Goal: Task Accomplishment & Management: Manage account settings

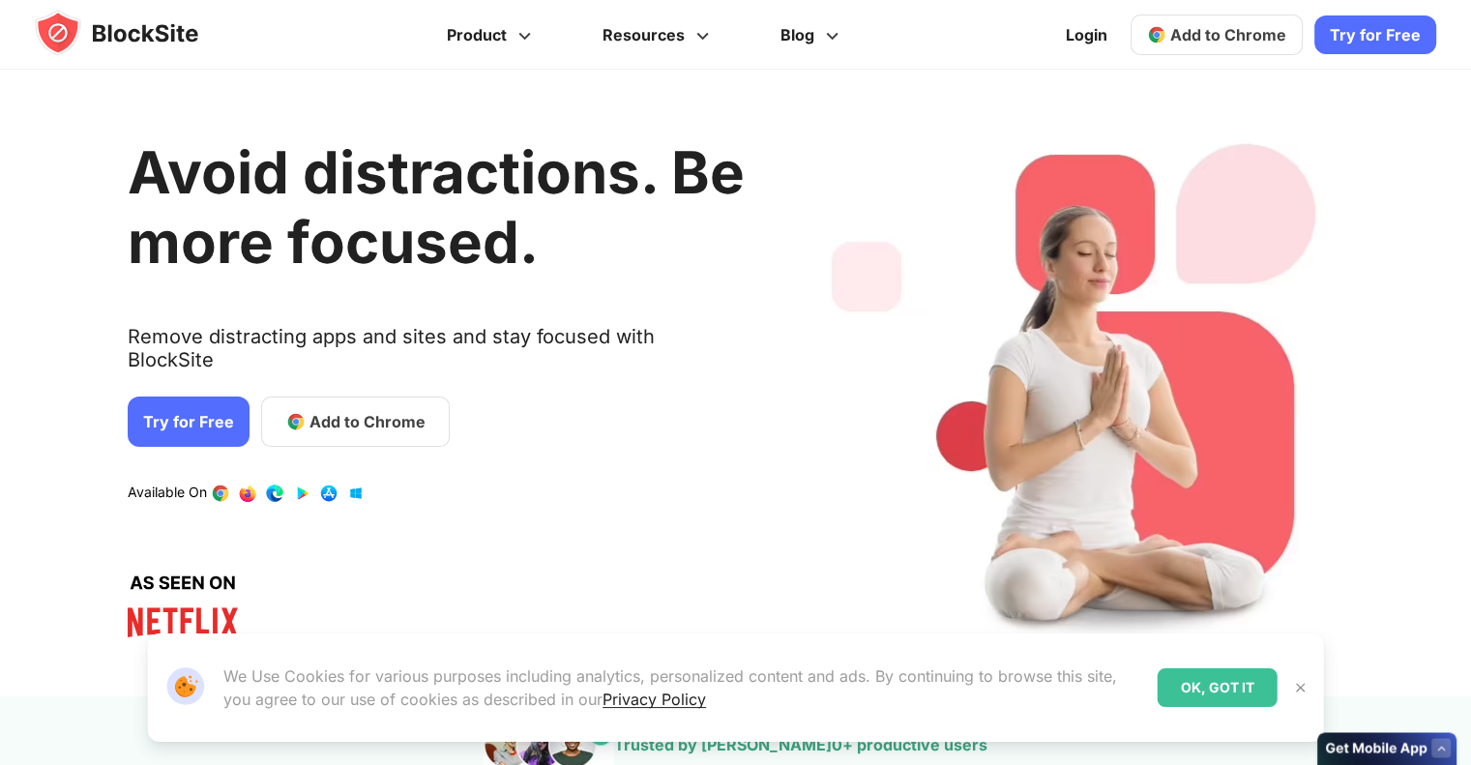
click at [1352, 27] on link "Try for Free" at bounding box center [1376, 34] width 122 height 39
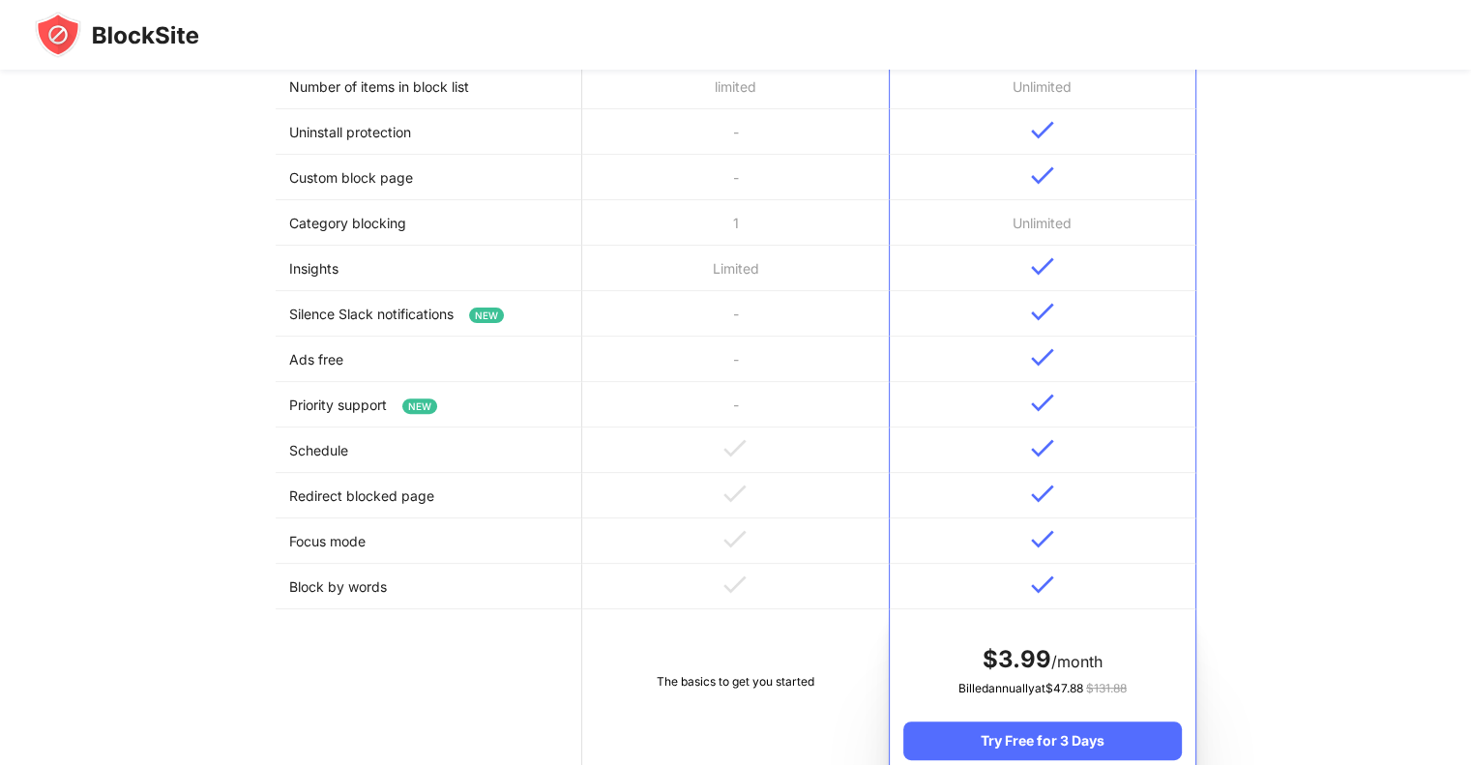
scroll to position [193, 0]
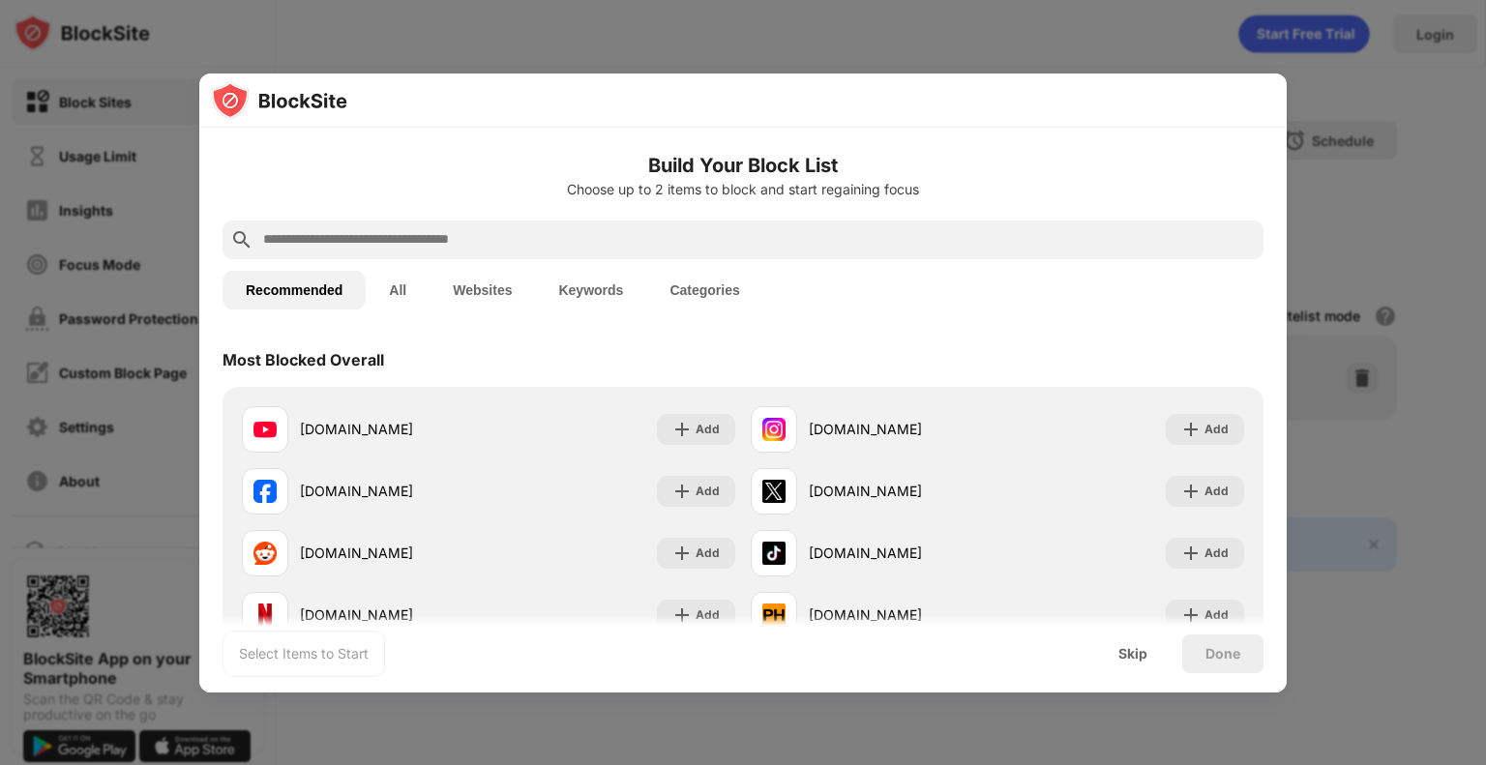
click at [550, 218] on div "Build Your Block List Choose up to 2 items to block and start regaining focus" at bounding box center [742, 186] width 1041 height 70
click at [553, 231] on input "text" at bounding box center [758, 239] width 994 height 23
click at [472, 247] on input "text" at bounding box center [758, 239] width 994 height 23
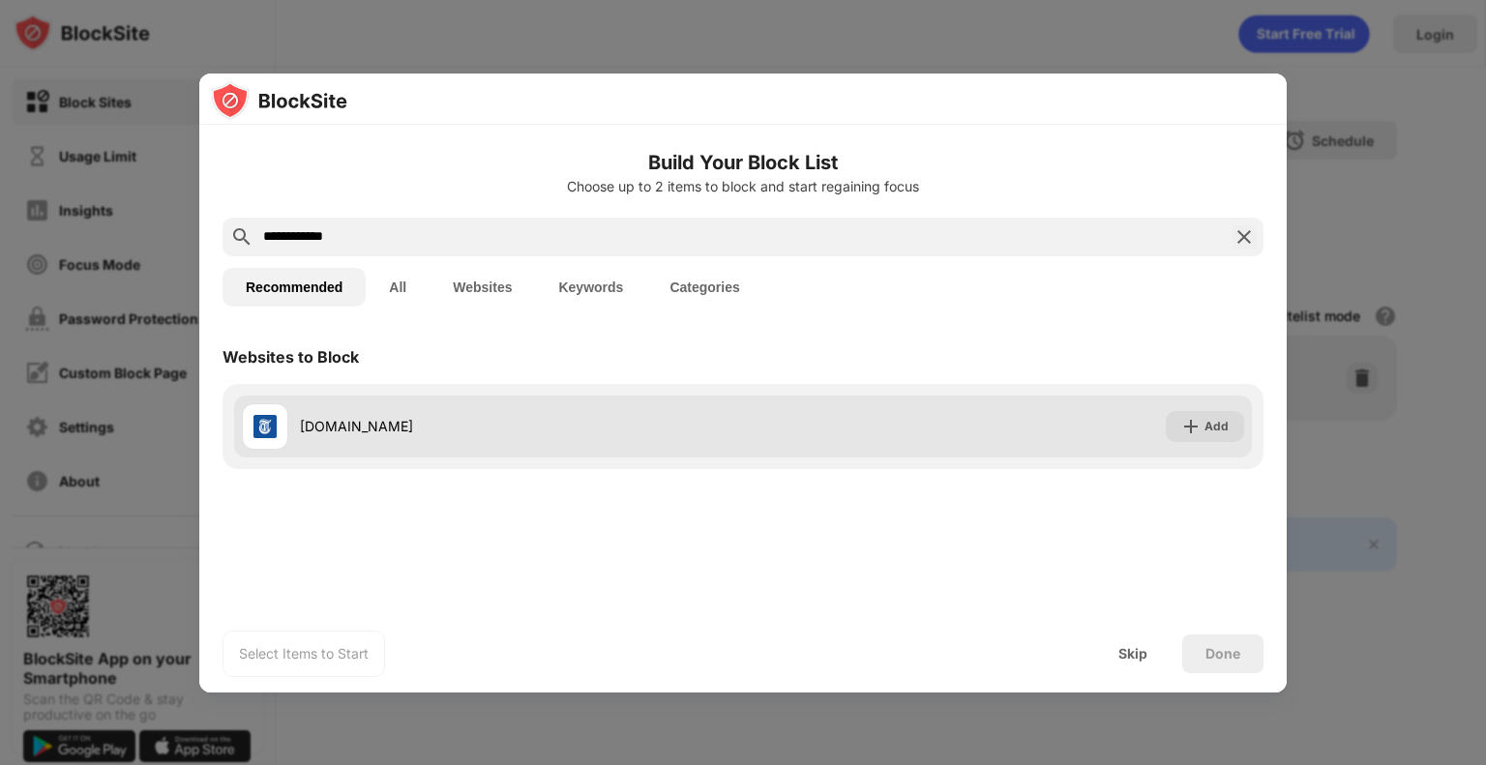
click at [489, 433] on div "telegraaf.nl" at bounding box center [521, 426] width 443 height 20
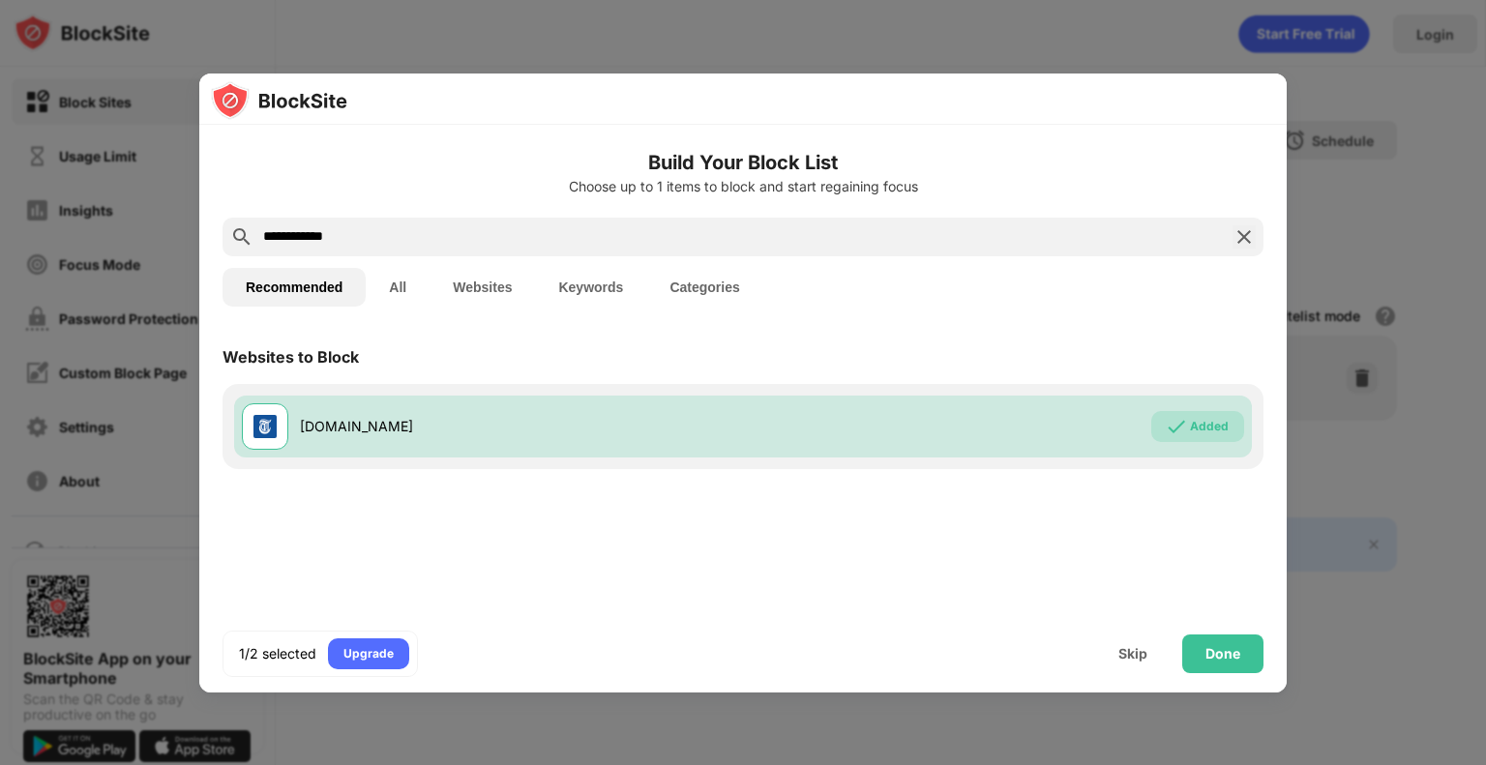
drag, startPoint x: 578, startPoint y: 222, endPoint x: 570, endPoint y: 226, distance: 10.0
click at [575, 224] on div "**********" at bounding box center [742, 237] width 1041 height 39
drag, startPoint x: 565, startPoint y: 229, endPoint x: -238, endPoint y: 194, distance: 803.6
click at [0, 194] on html "**********" at bounding box center [743, 382] width 1486 height 765
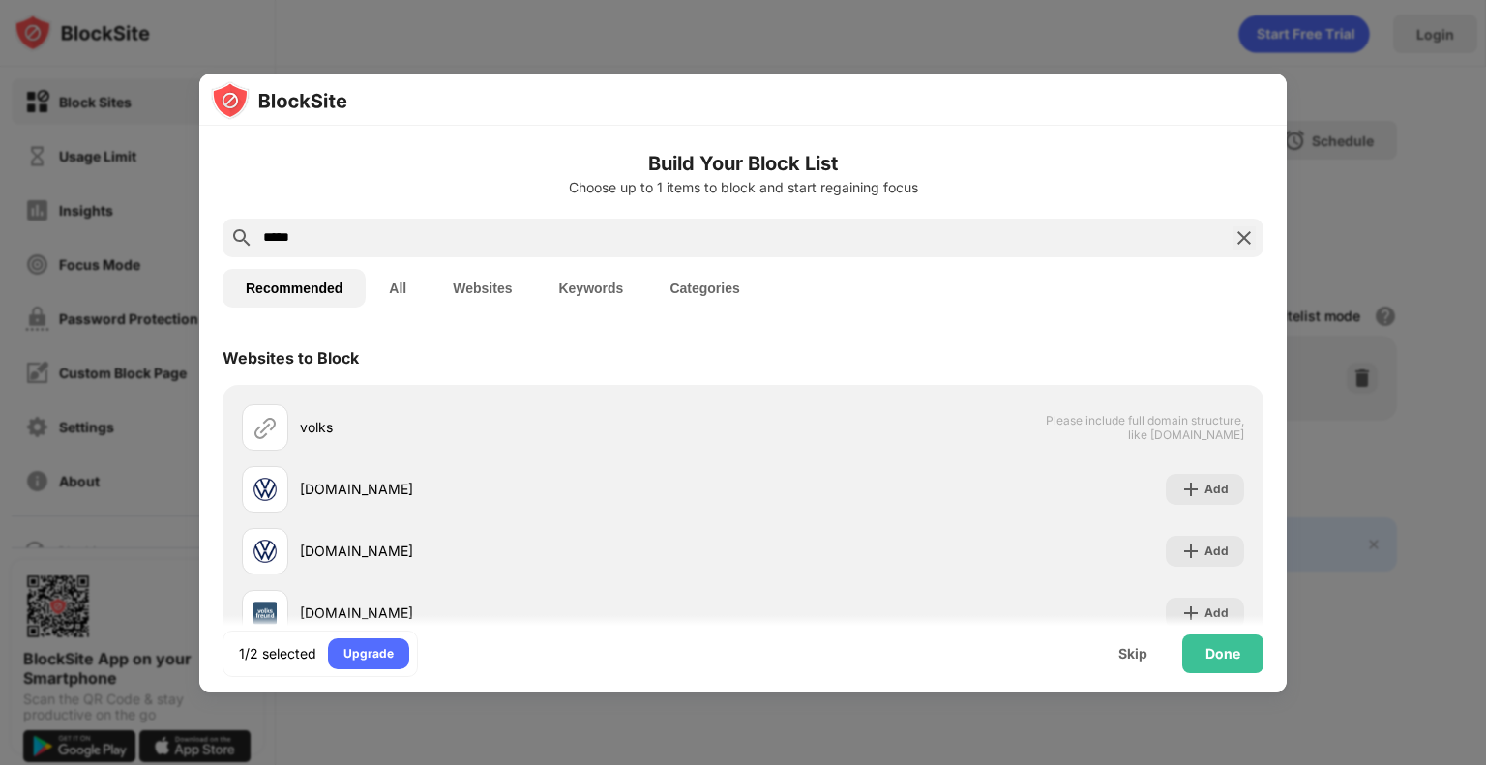
click at [313, 246] on input "*****" at bounding box center [742, 237] width 963 height 23
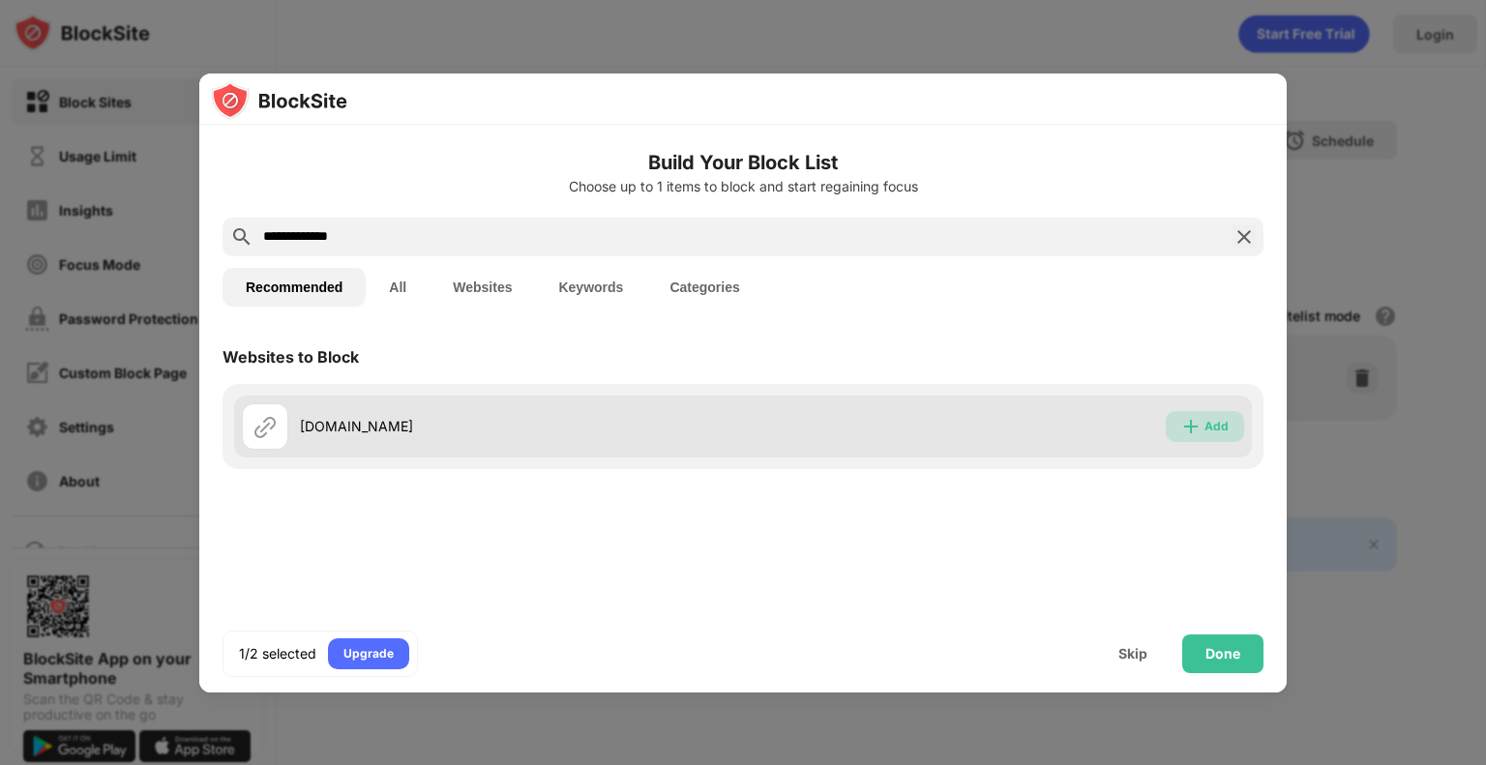
click at [1230, 428] on div "Add" at bounding box center [1205, 426] width 78 height 31
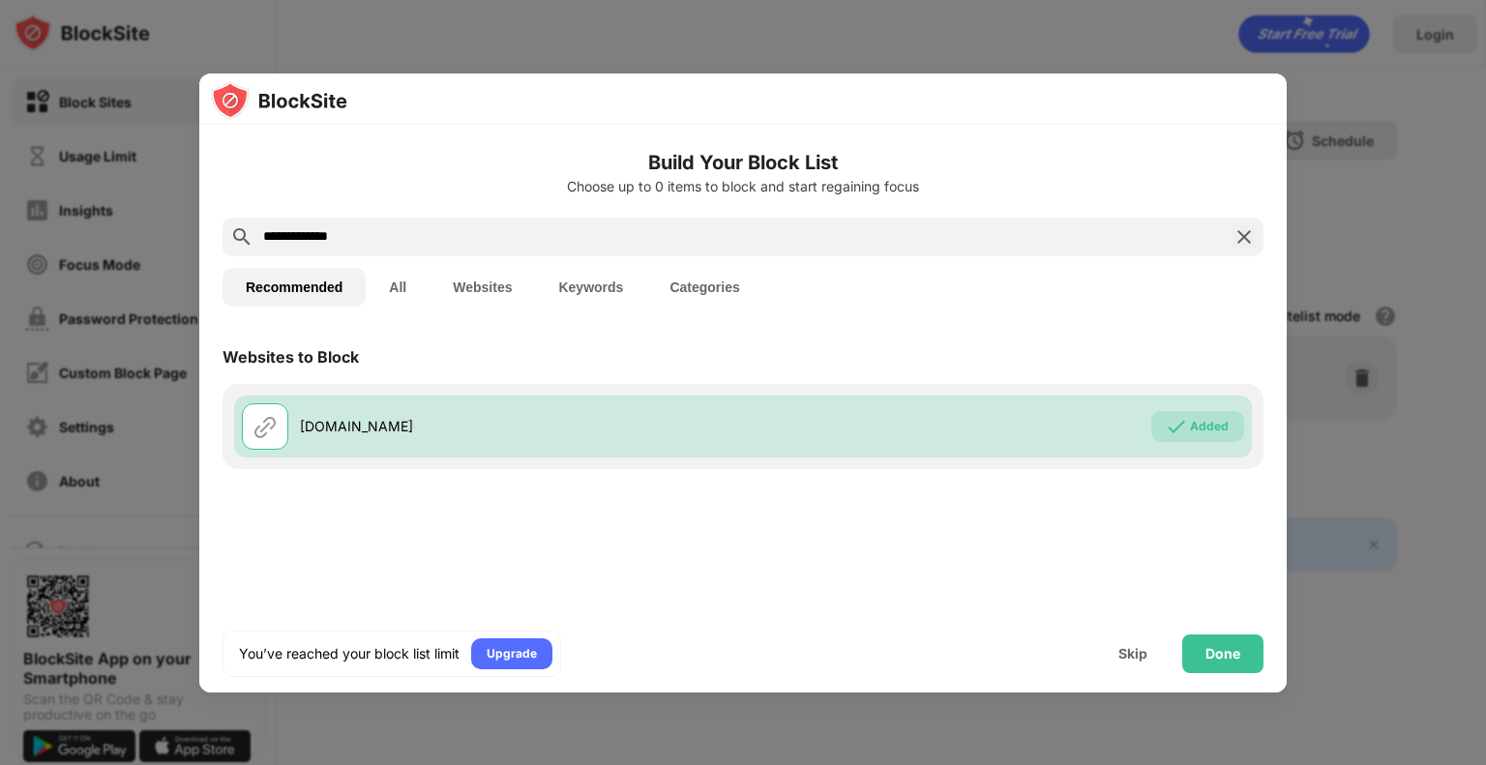
click at [913, 236] on input "**********" at bounding box center [742, 236] width 963 height 23
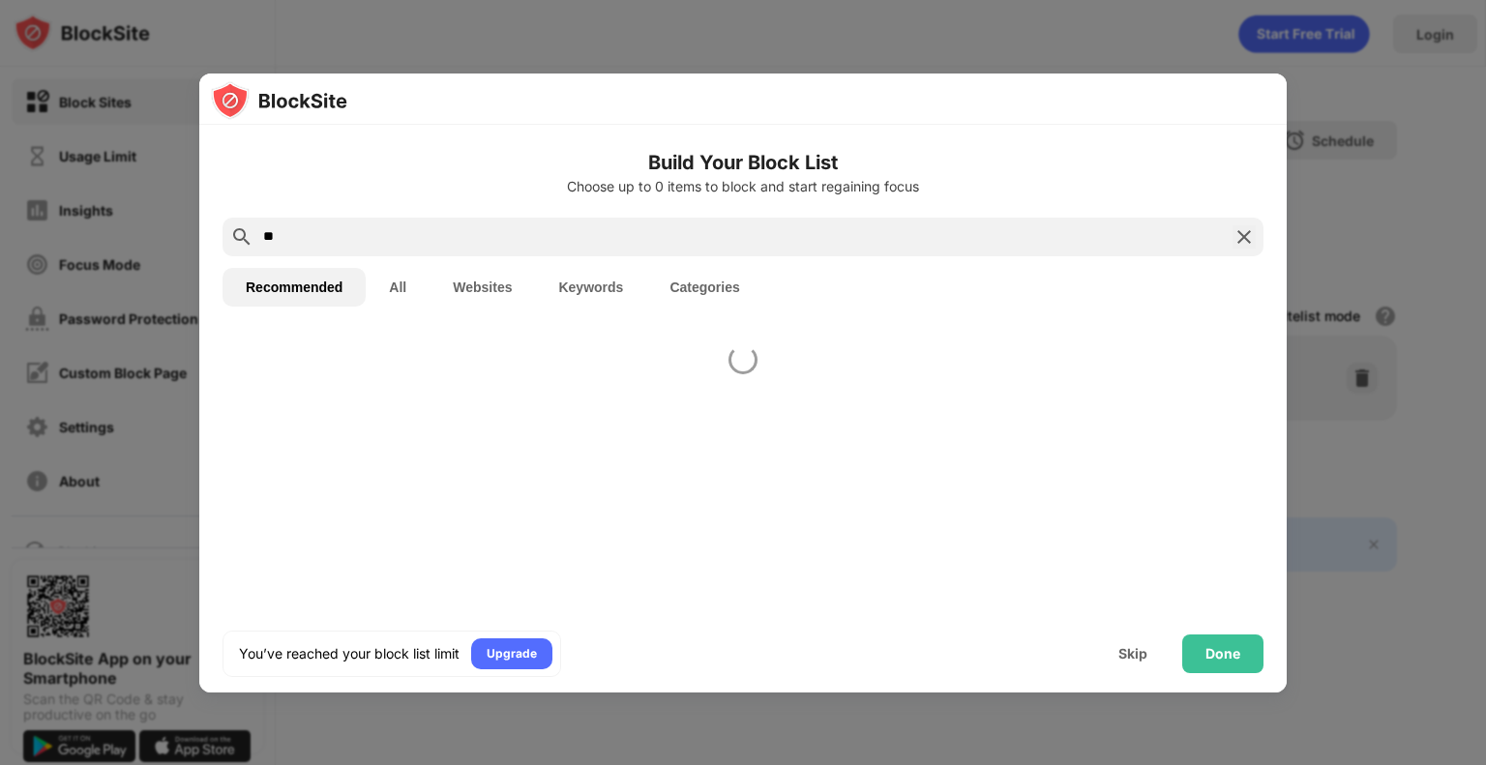
type input "*"
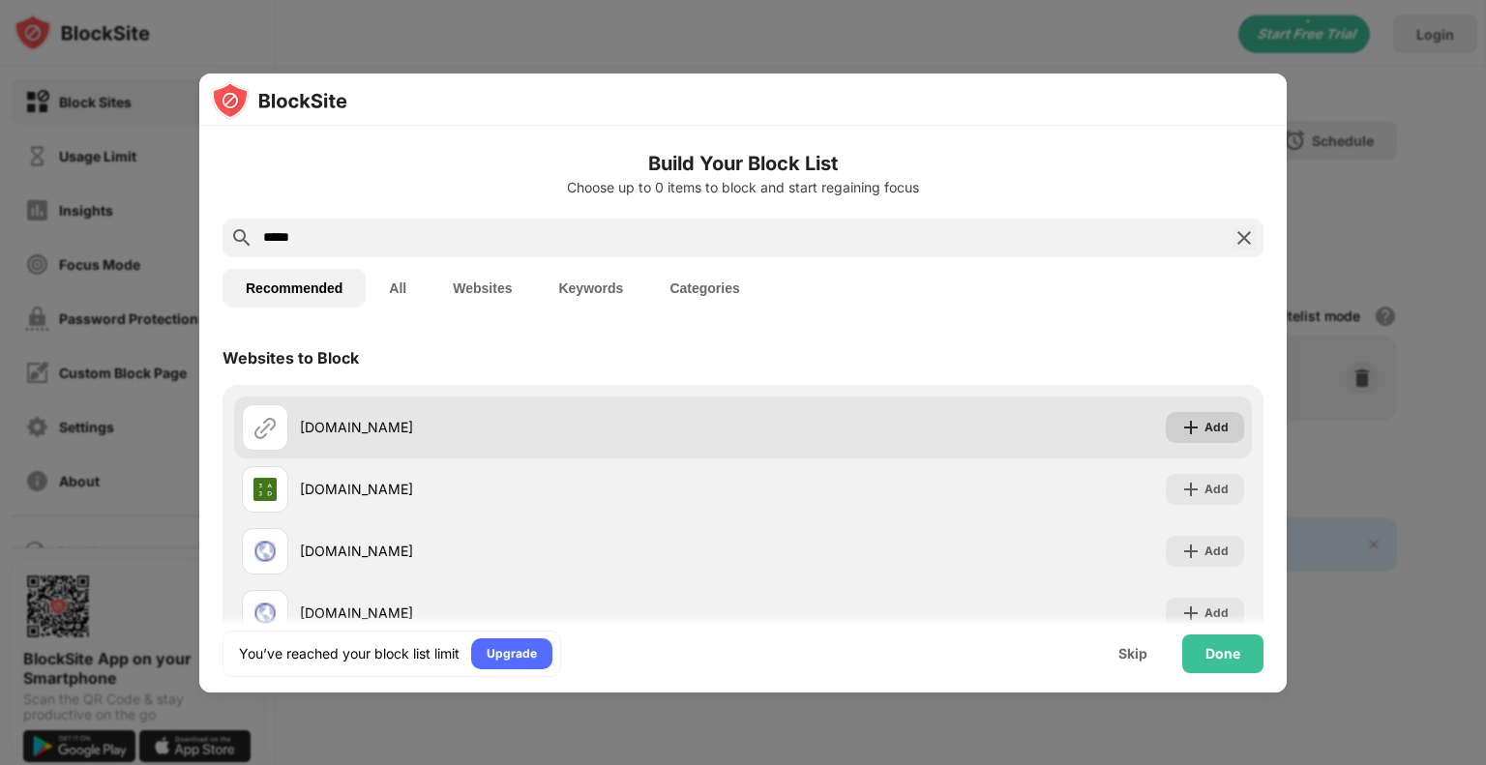
type input "*****"
click at [1204, 428] on div "Add" at bounding box center [1216, 427] width 24 height 19
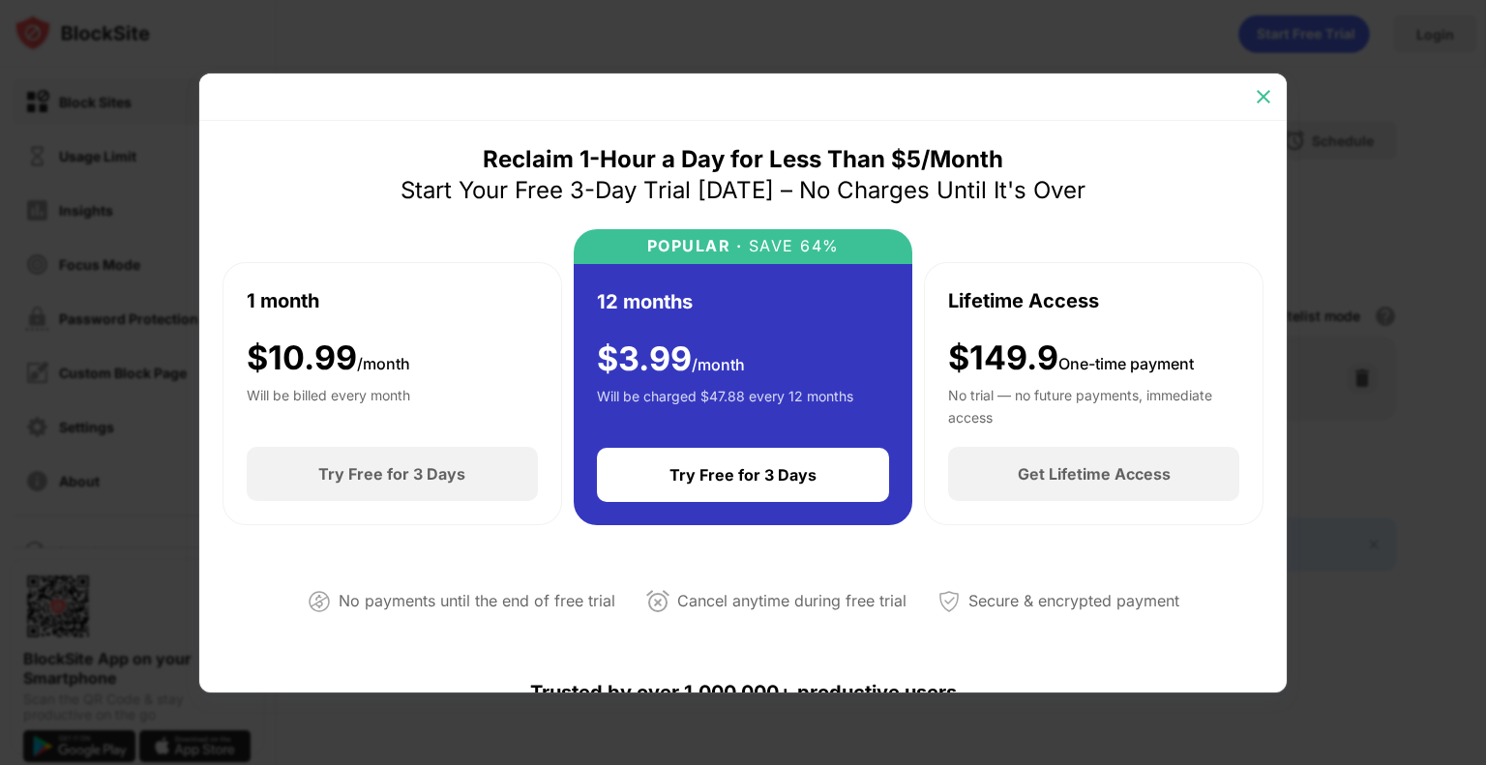
click at [1273, 92] on div at bounding box center [1263, 96] width 31 height 31
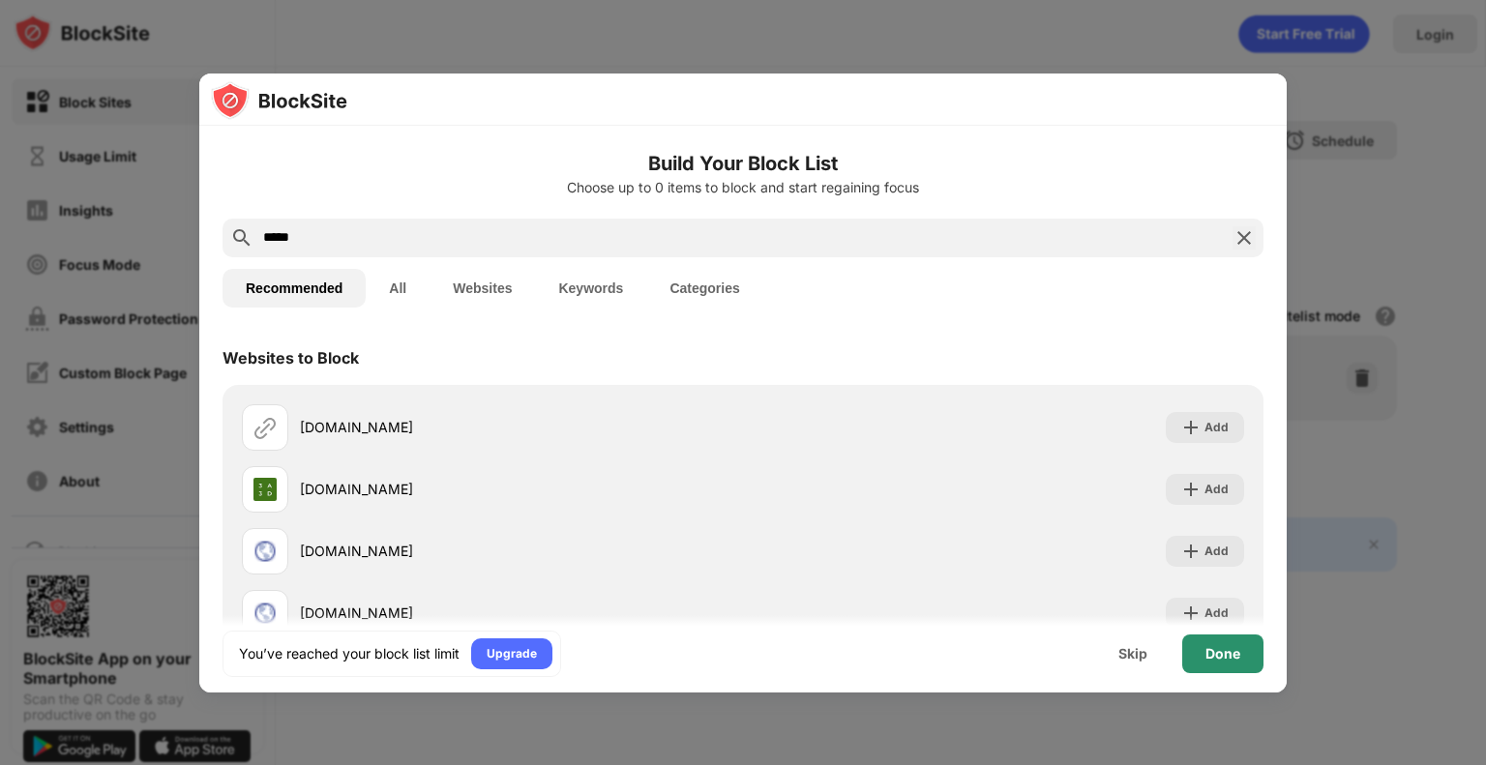
click at [1234, 651] on div "Done" at bounding box center [1222, 653] width 35 height 15
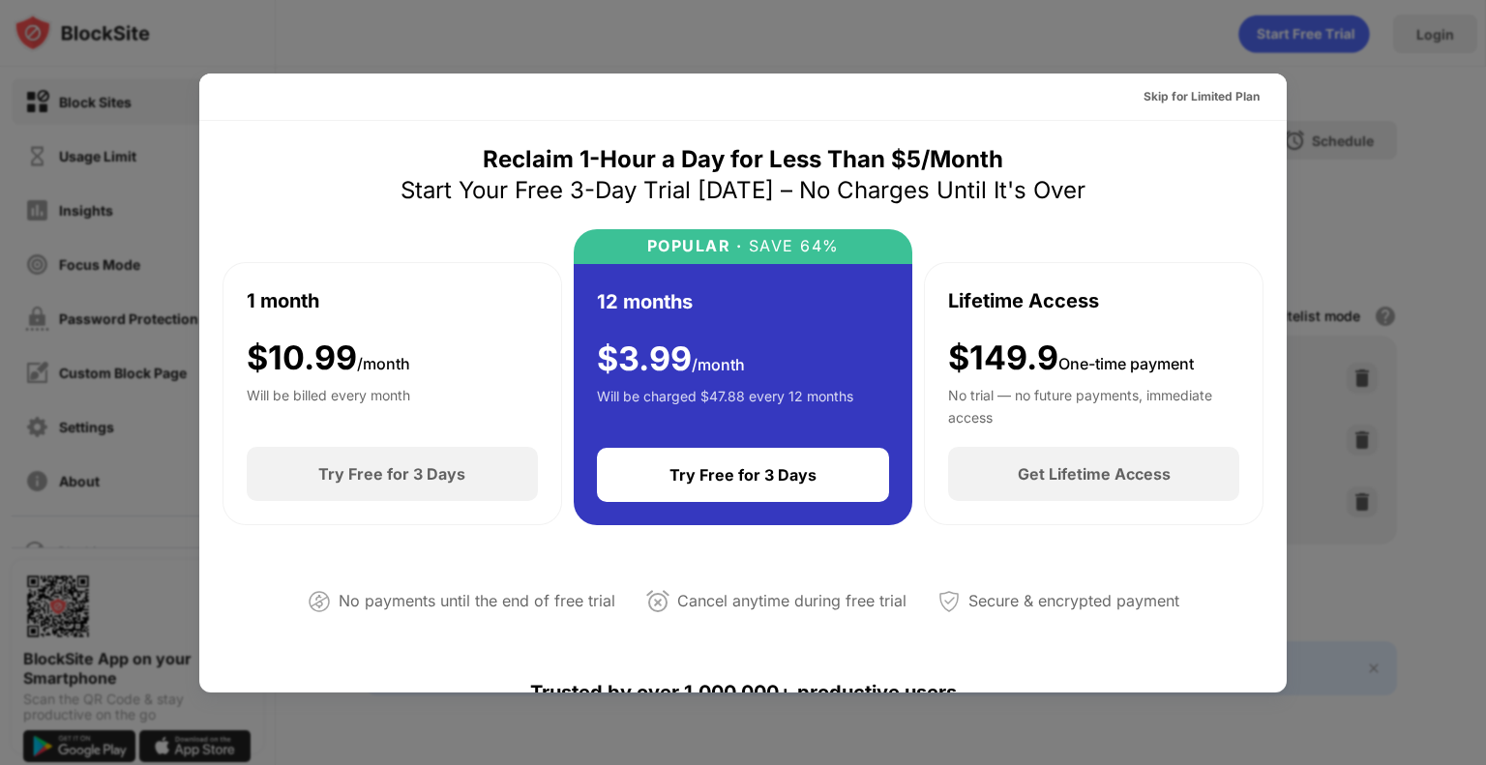
click at [1073, 60] on div at bounding box center [743, 382] width 1486 height 765
click at [1051, 48] on div at bounding box center [743, 382] width 1486 height 765
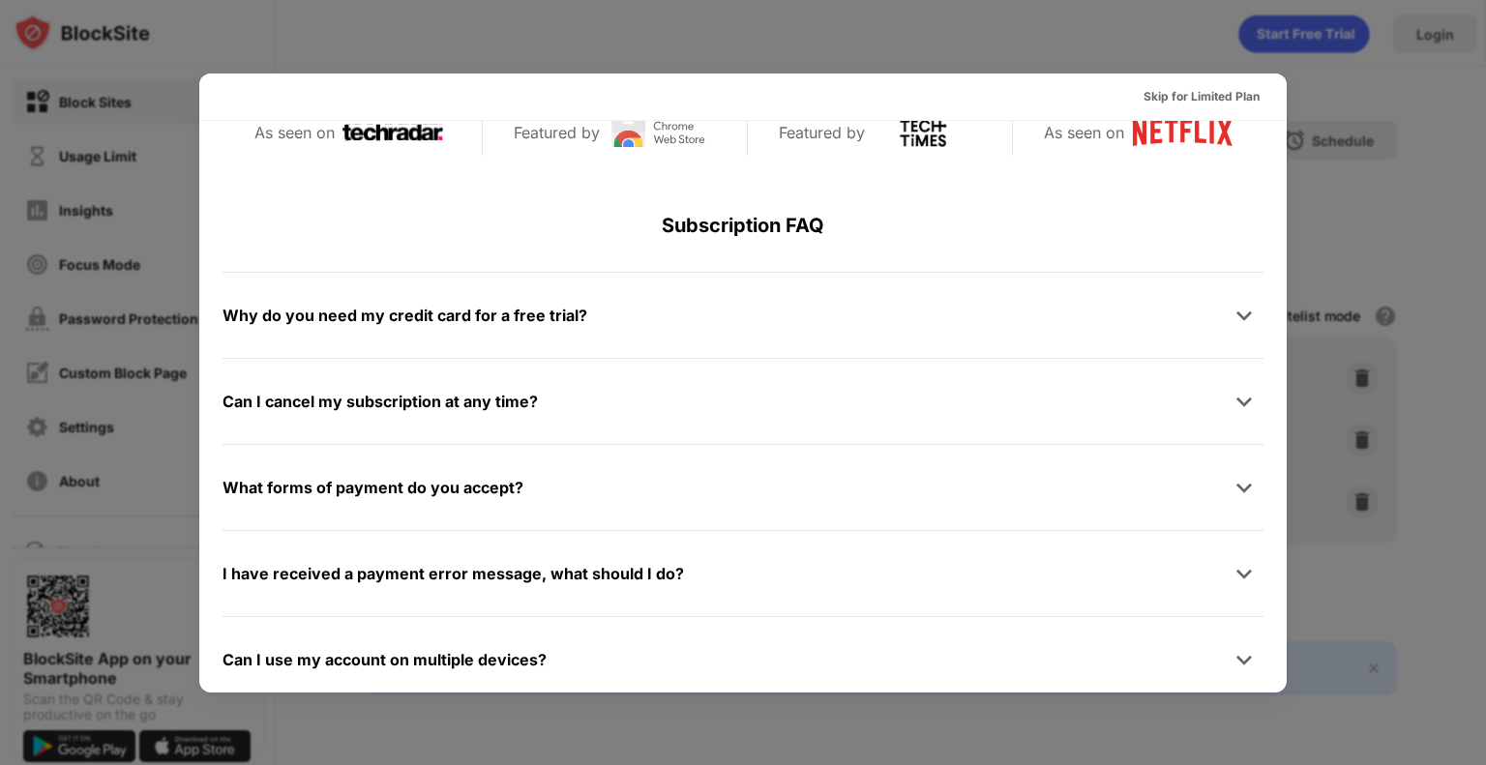
scroll to position [943, 0]
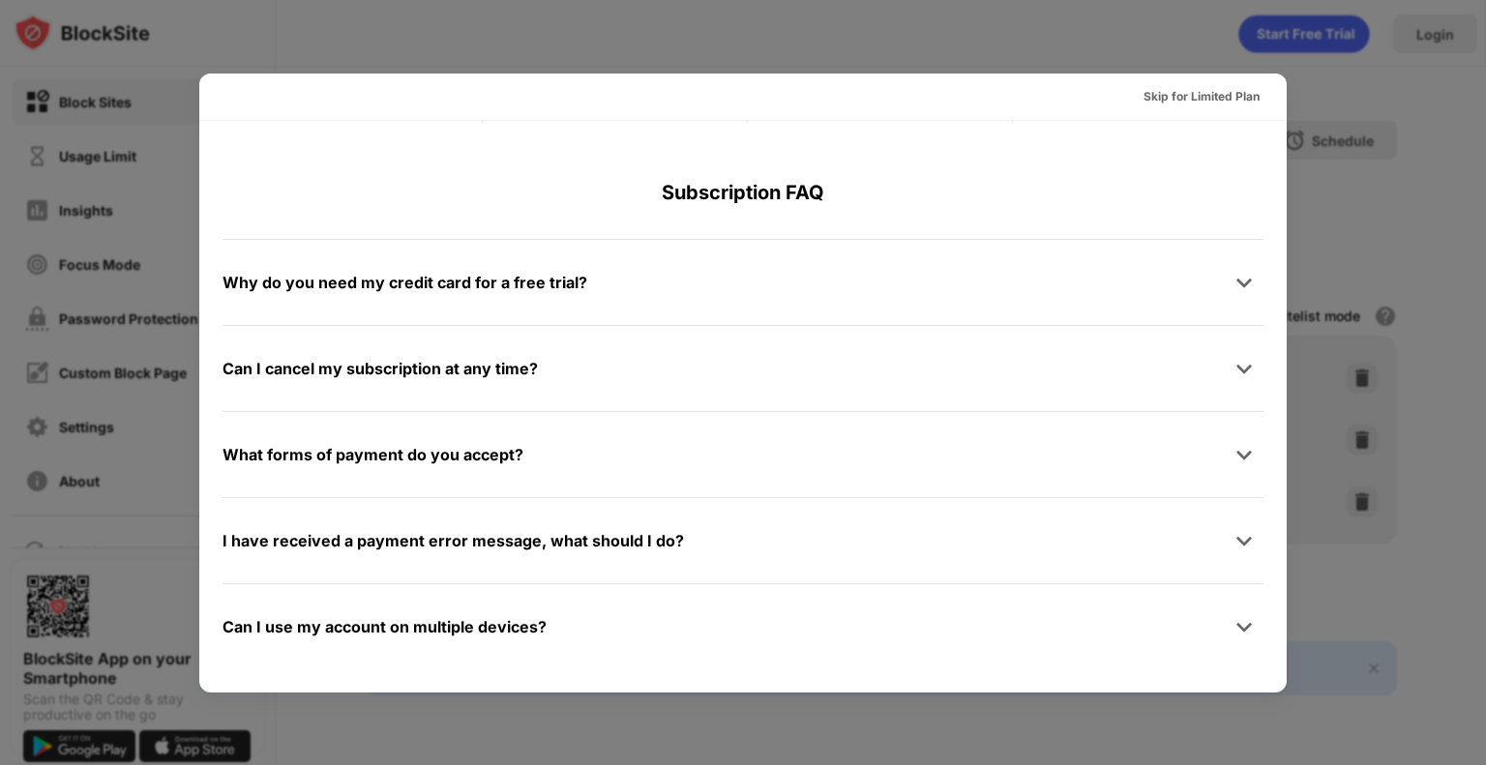
click at [759, 12] on div at bounding box center [743, 382] width 1486 height 765
drag, startPoint x: 103, startPoint y: 234, endPoint x: 104, endPoint y: 223, distance: 10.7
click at [103, 234] on div at bounding box center [743, 382] width 1486 height 765
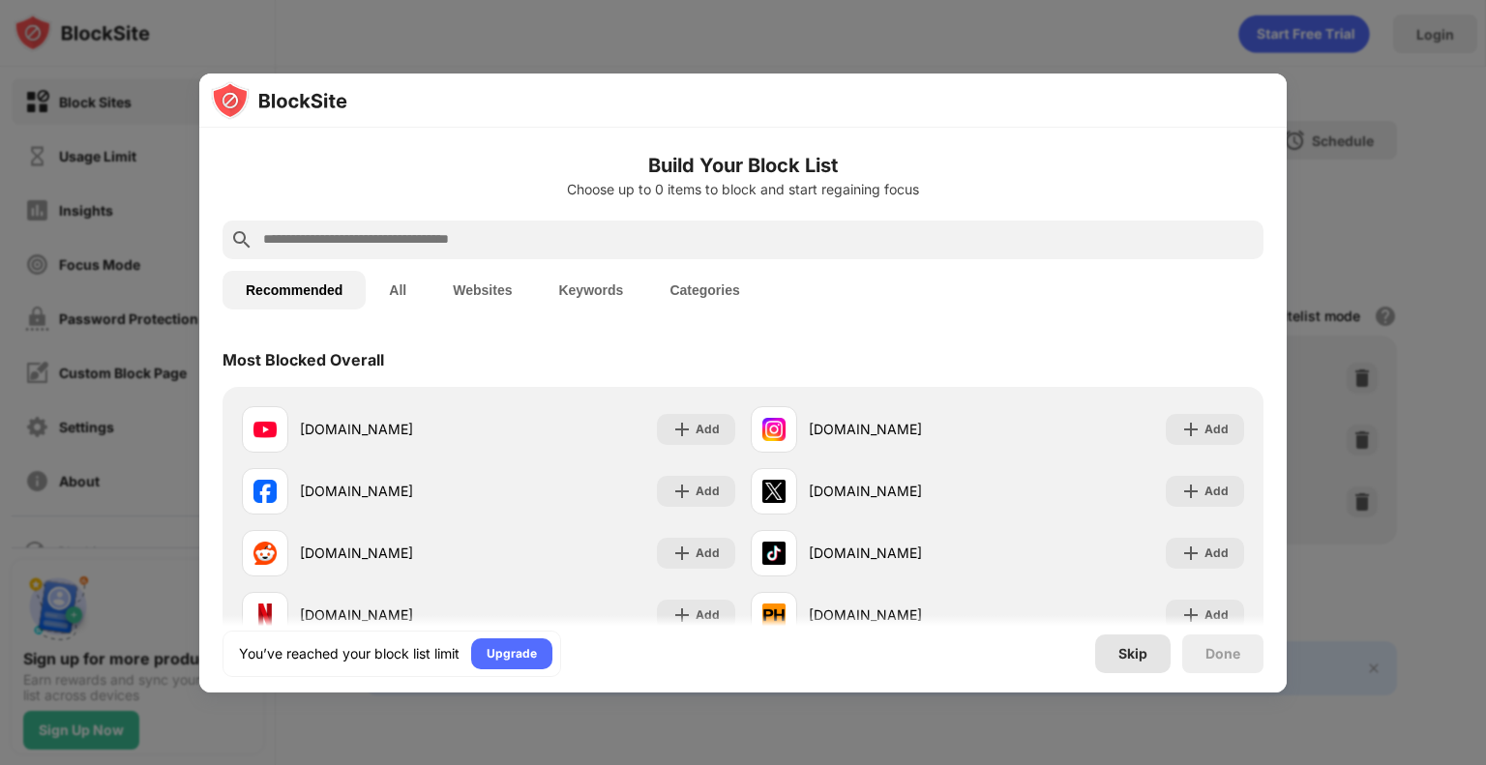
click at [1122, 649] on div "Skip" at bounding box center [1132, 653] width 29 height 15
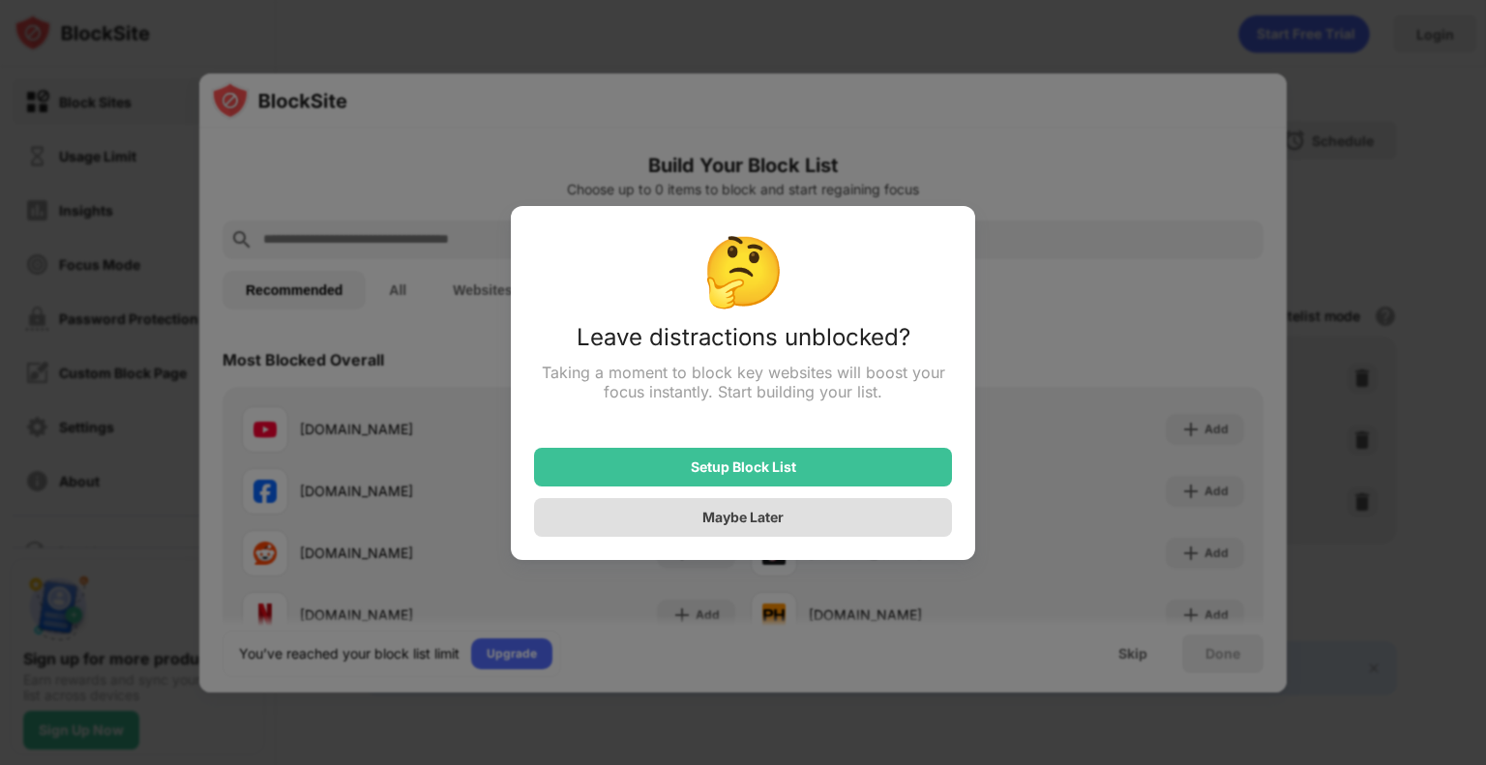
click at [815, 513] on div "Maybe Later" at bounding box center [743, 517] width 418 height 39
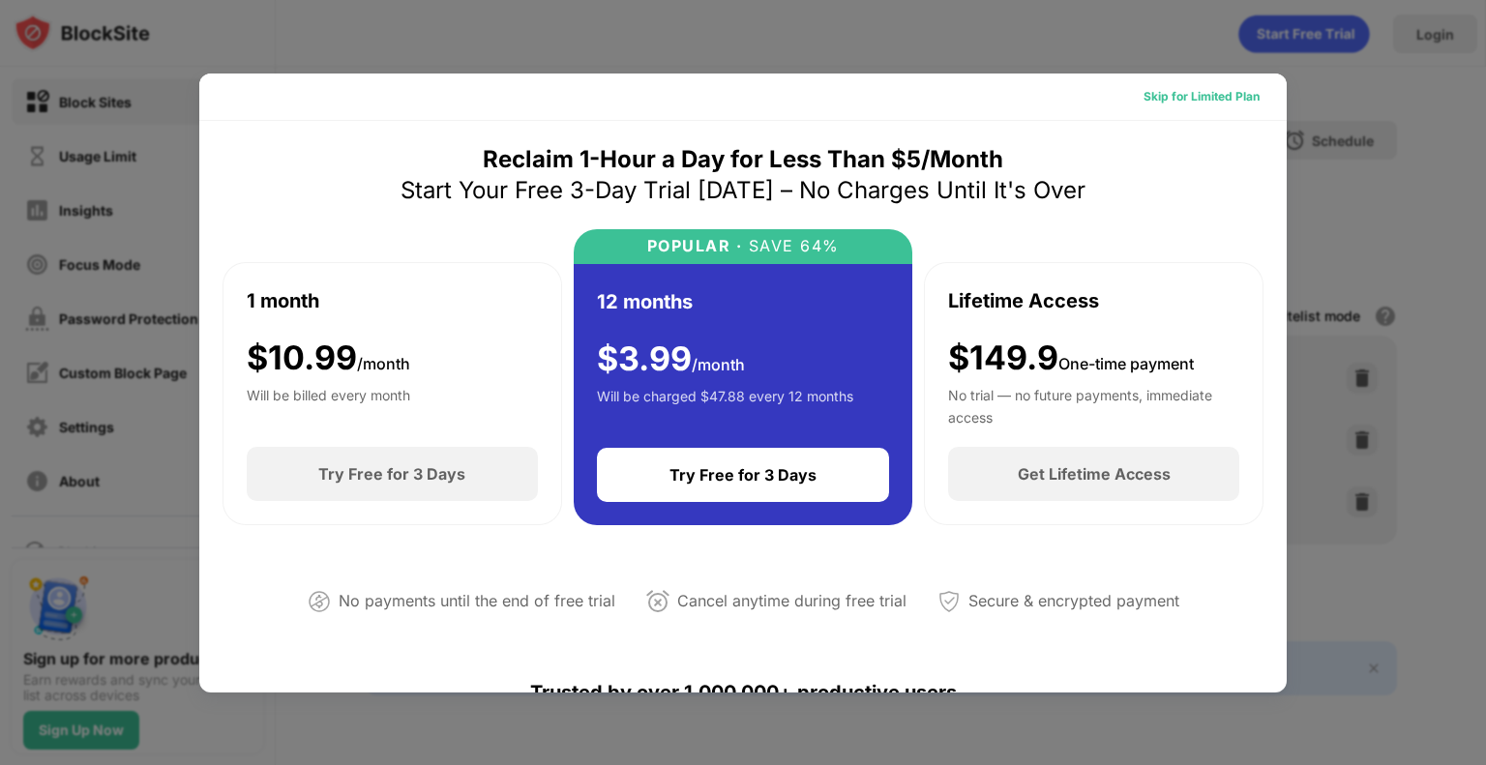
click at [1184, 93] on div "Skip for Limited Plan" at bounding box center [1201, 96] width 116 height 19
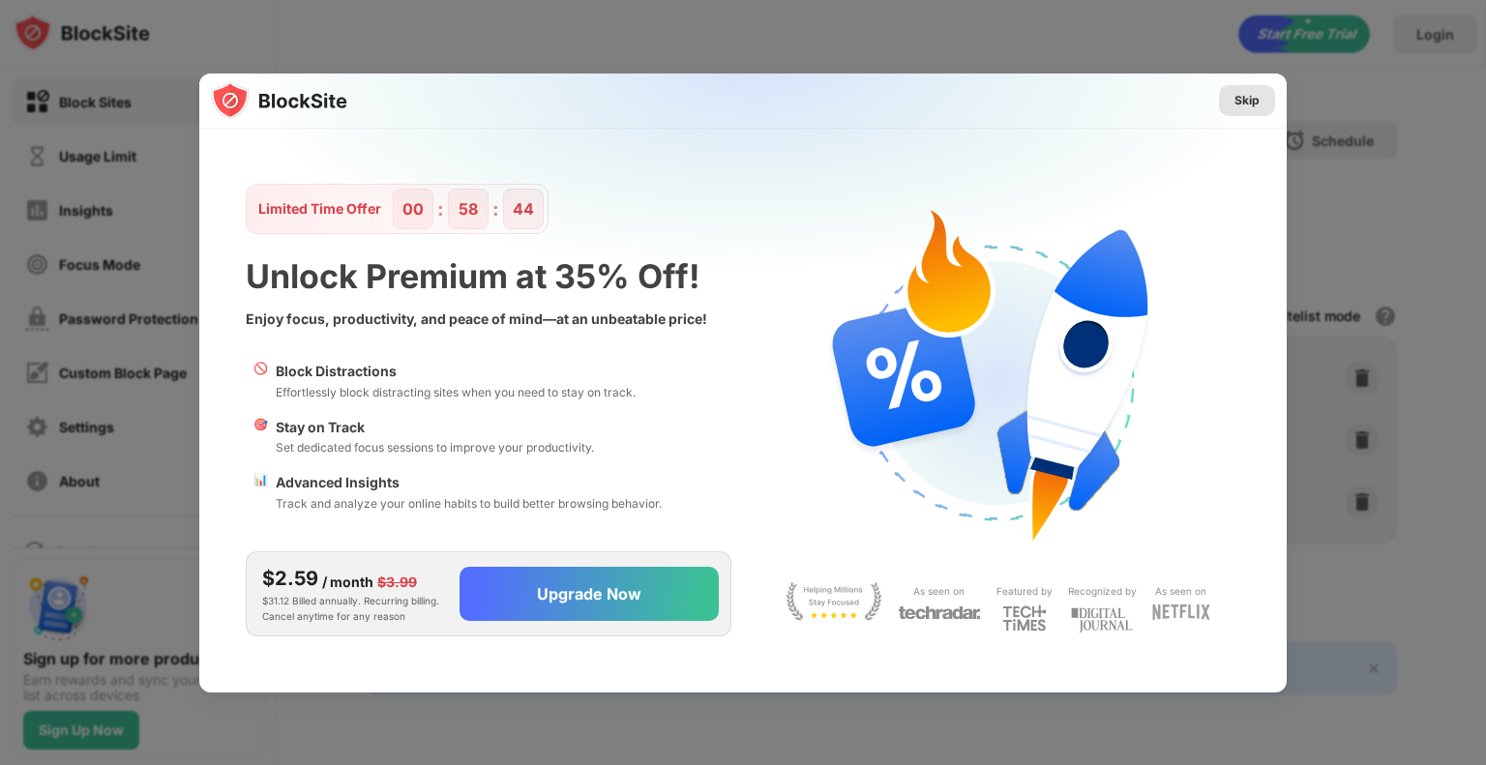
click at [1238, 105] on div "Skip" at bounding box center [1246, 100] width 25 height 19
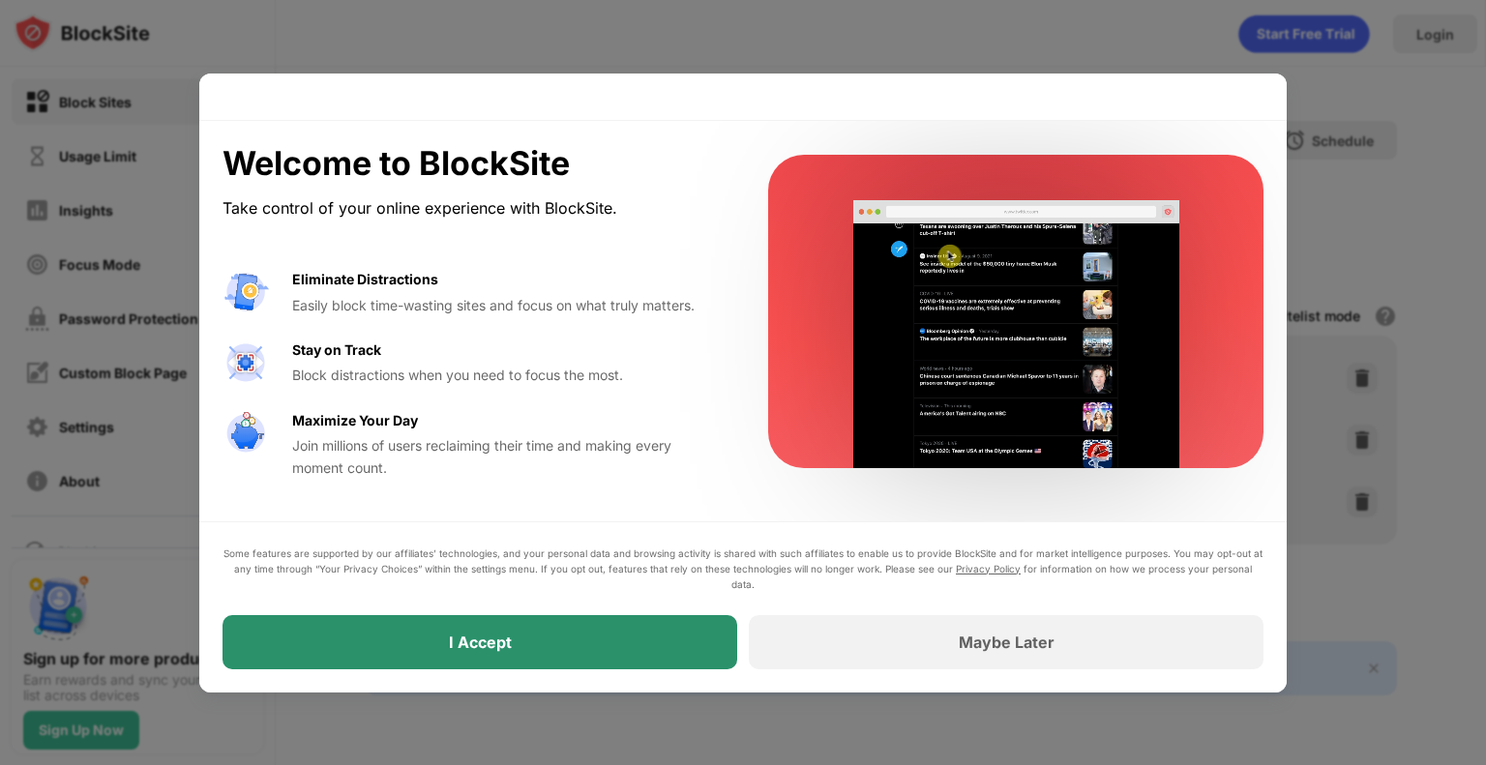
click at [680, 653] on div "I Accept" at bounding box center [479, 642] width 515 height 54
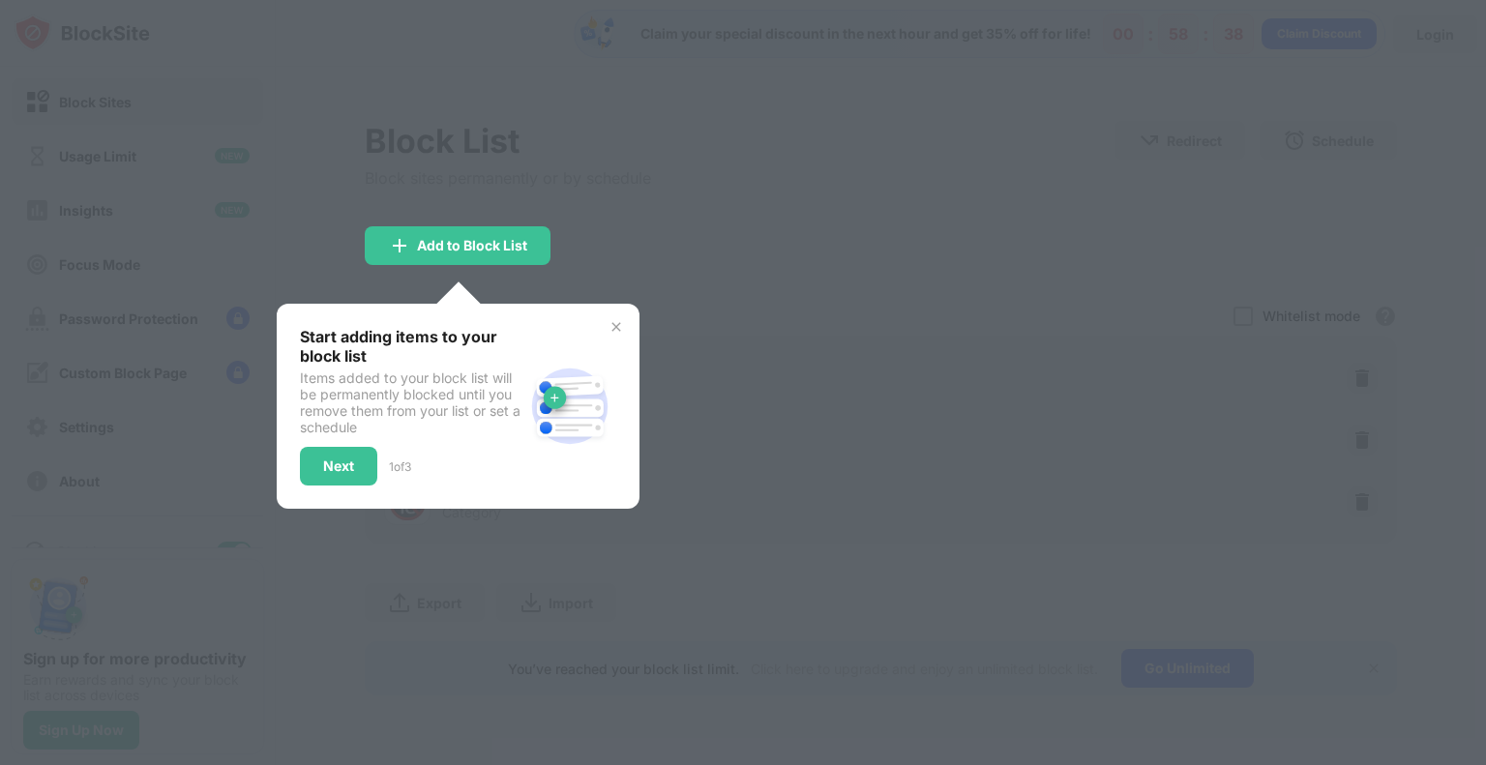
click at [615, 325] on img at bounding box center [615, 326] width 15 height 15
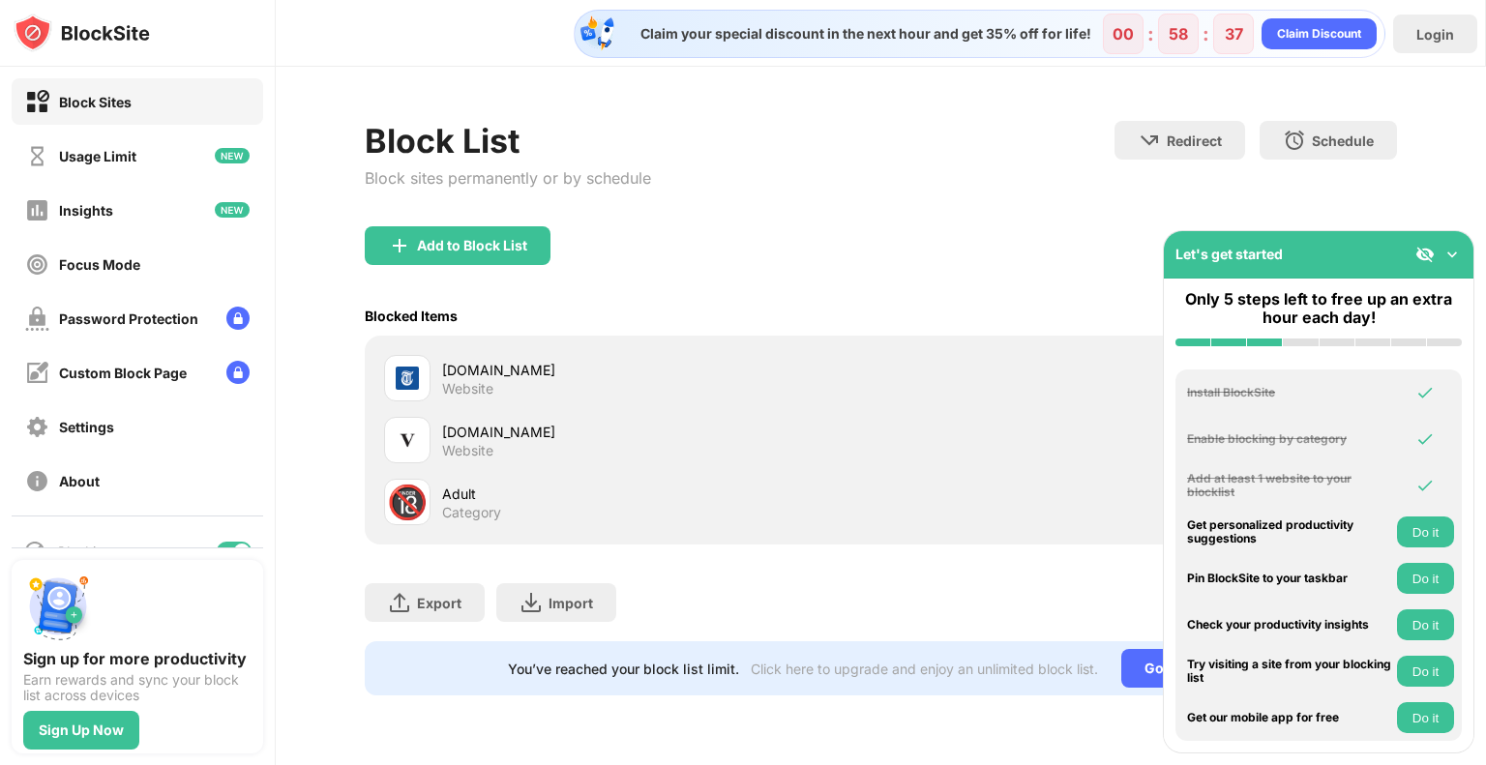
click at [1449, 255] on img at bounding box center [1451, 254] width 19 height 19
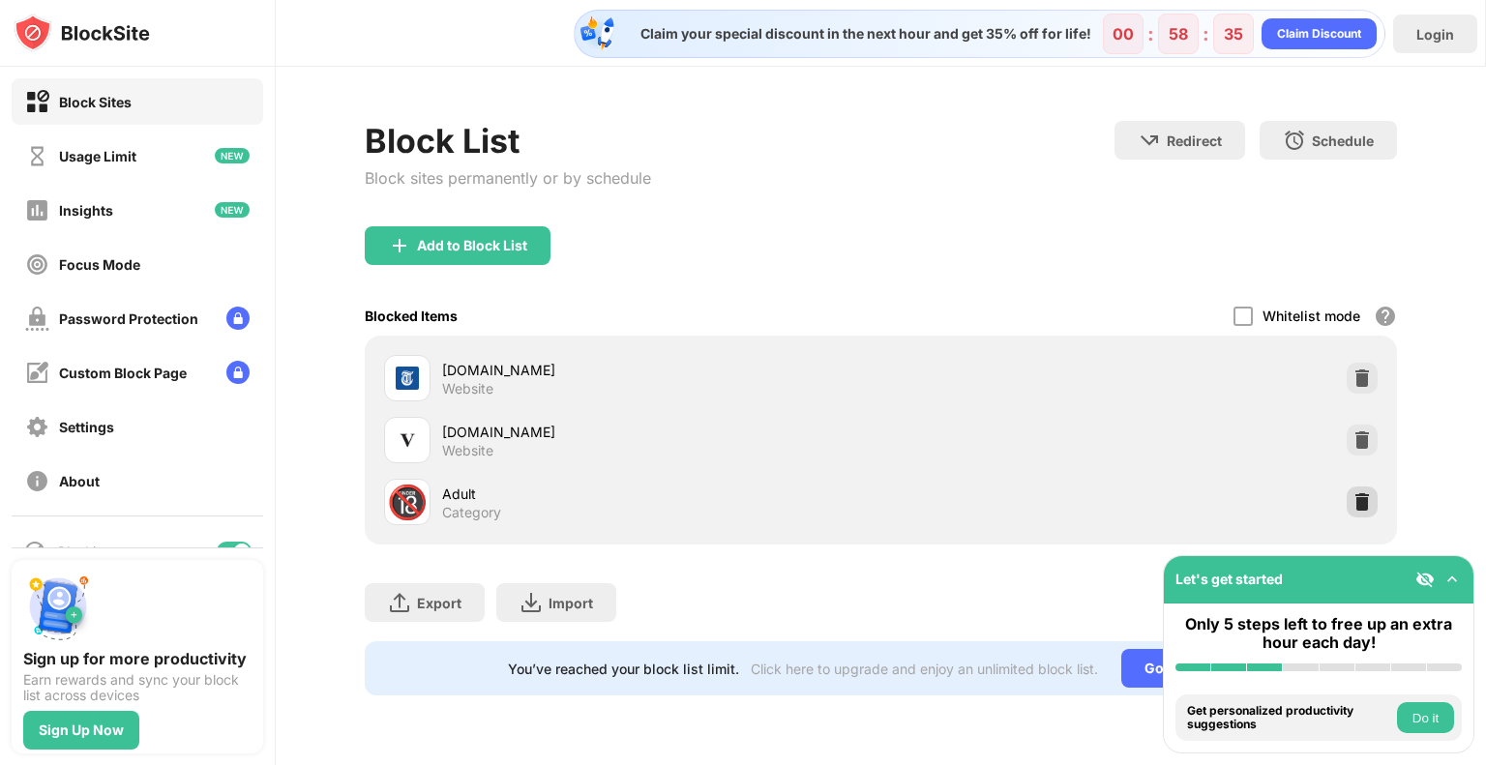
click at [1362, 496] on img at bounding box center [1361, 501] width 19 height 19
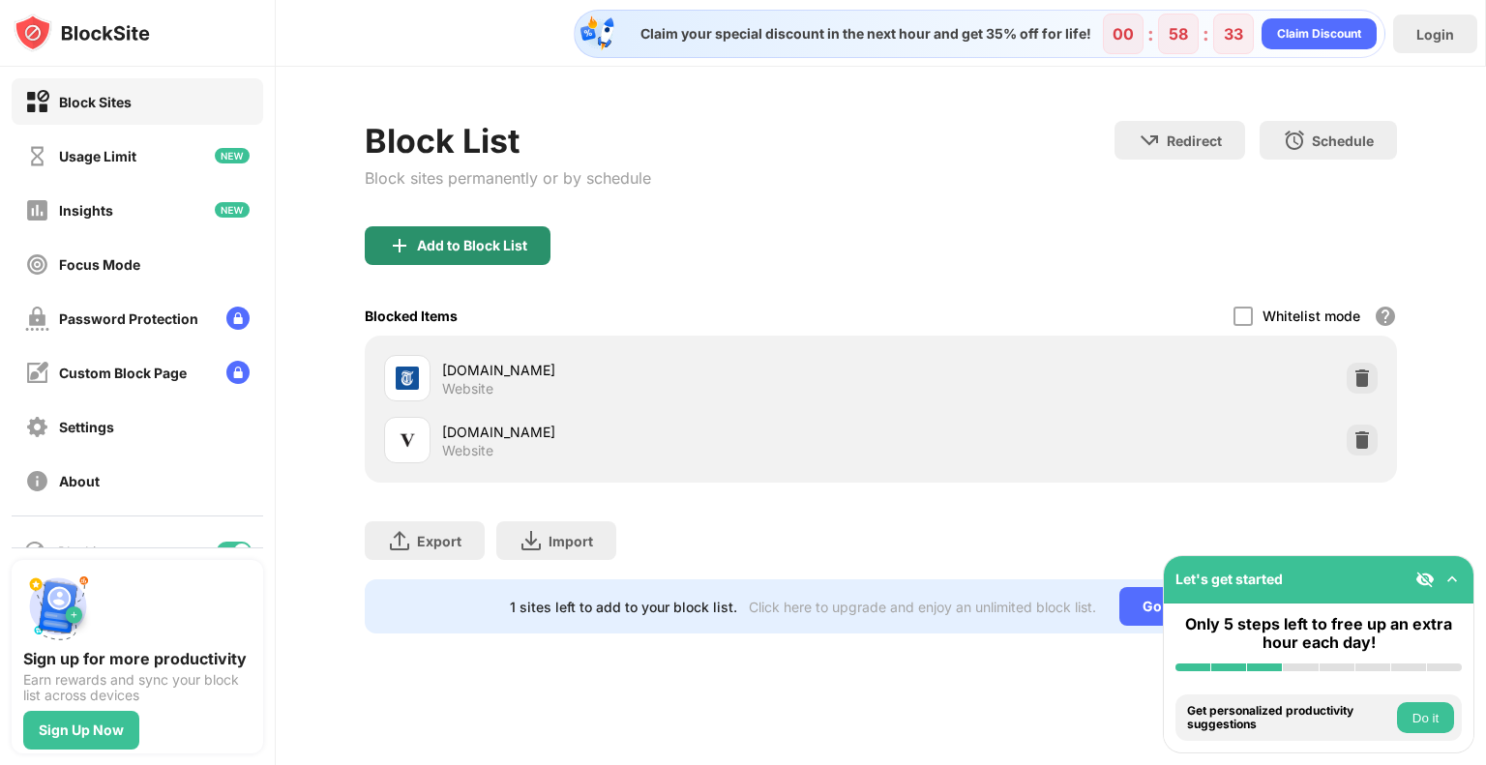
click at [476, 247] on div "Add to Block List" at bounding box center [472, 245] width 110 height 15
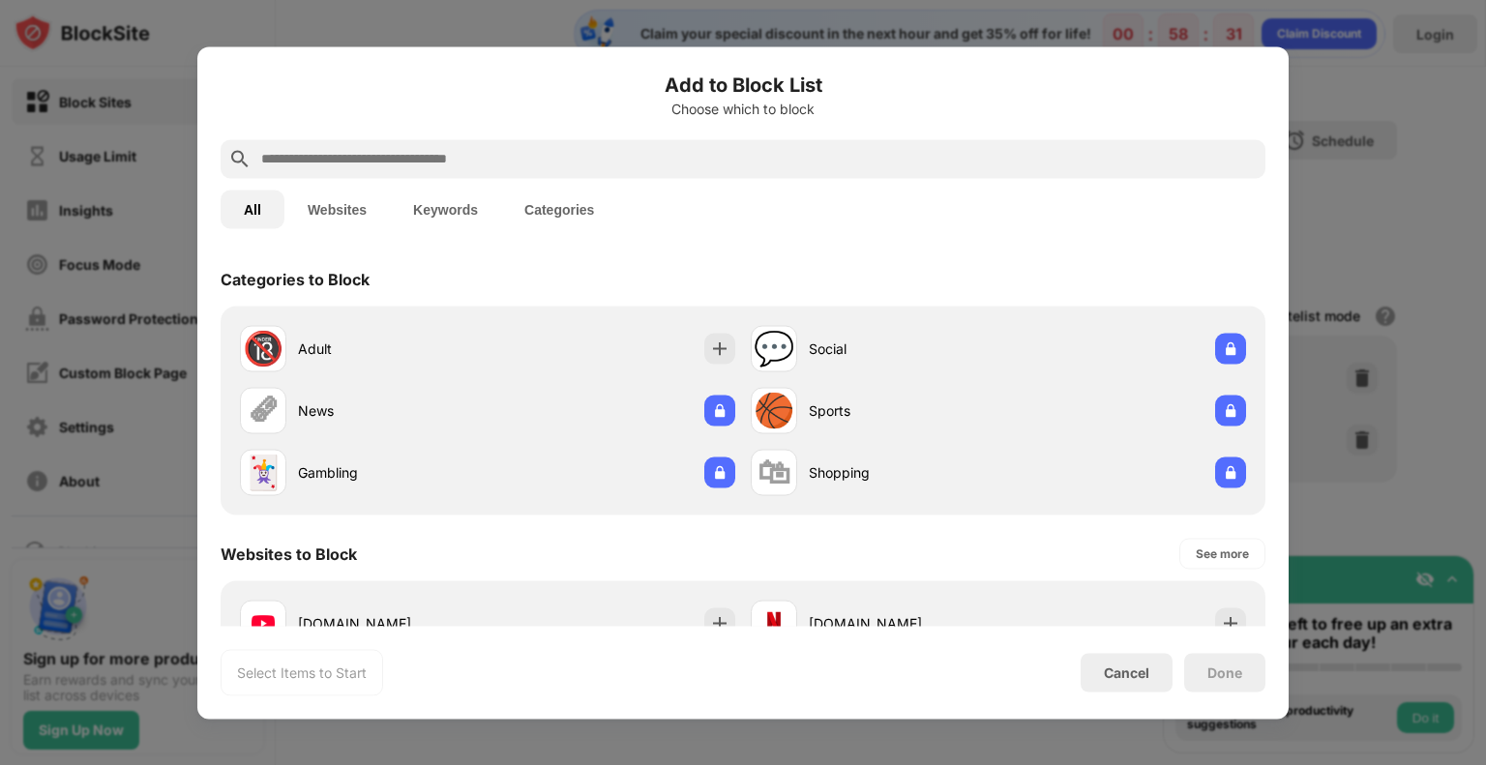
click at [531, 147] on input "text" at bounding box center [758, 158] width 998 height 23
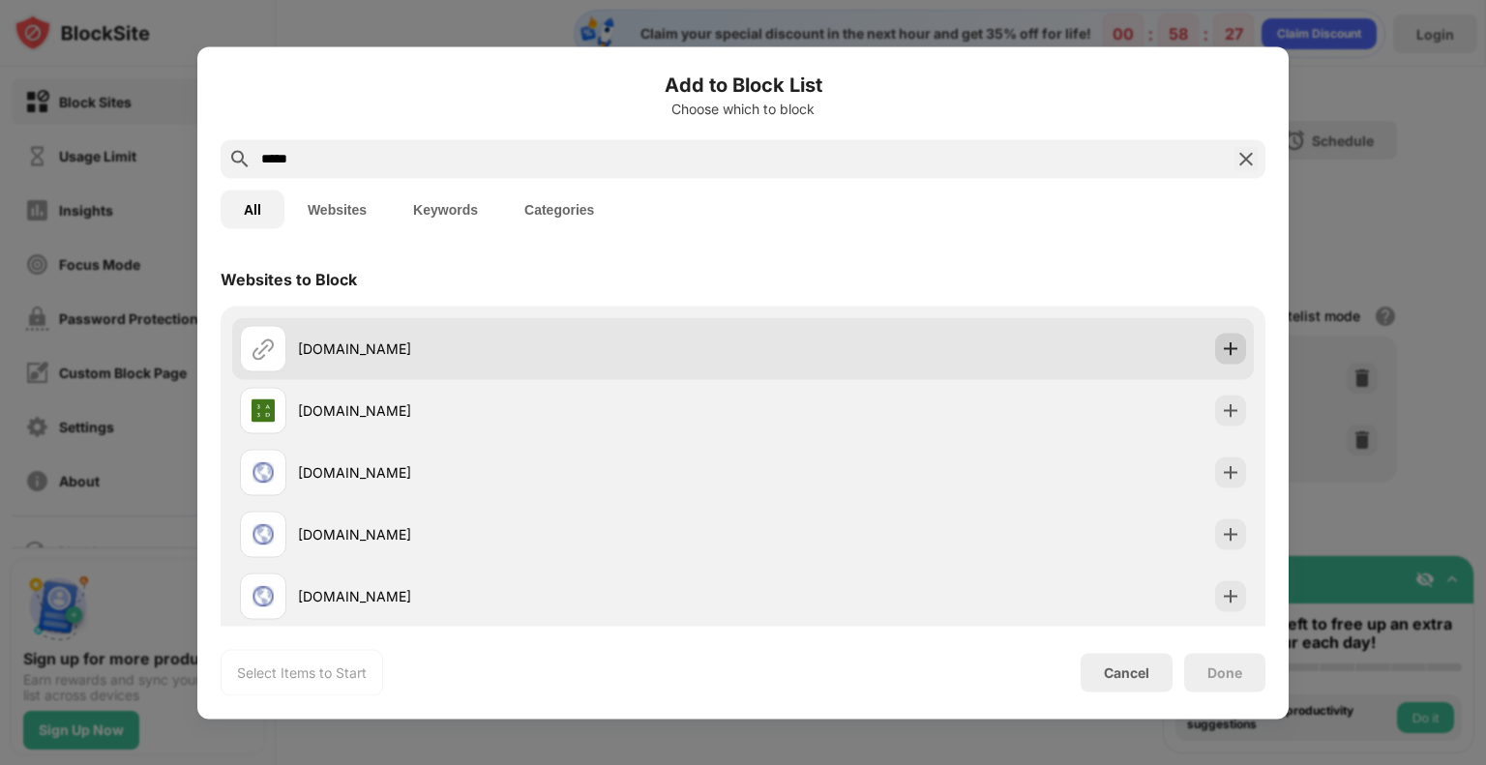
type input "*****"
click at [1221, 343] on img at bounding box center [1230, 348] width 19 height 19
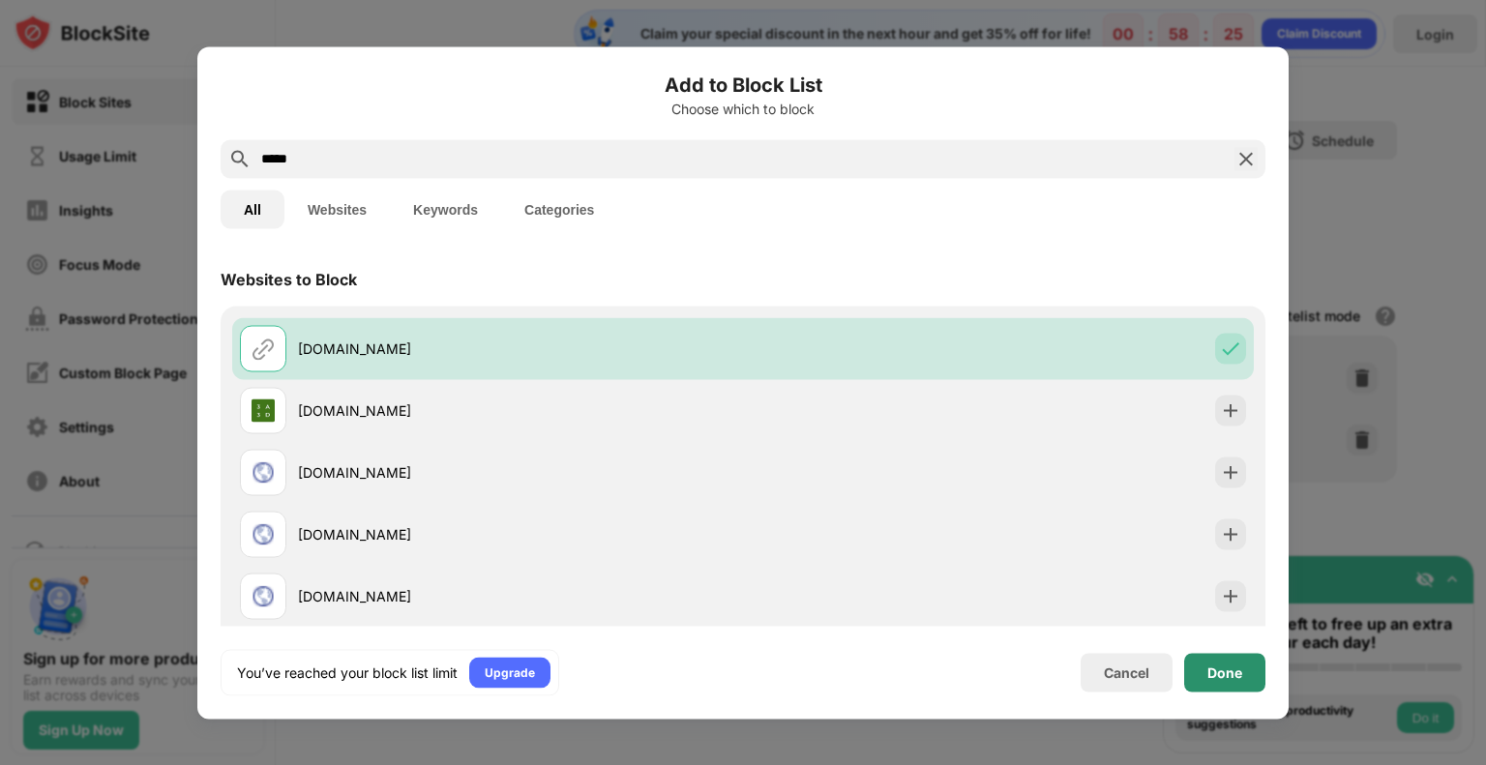
click at [1227, 669] on div "Done" at bounding box center [1224, 672] width 35 height 15
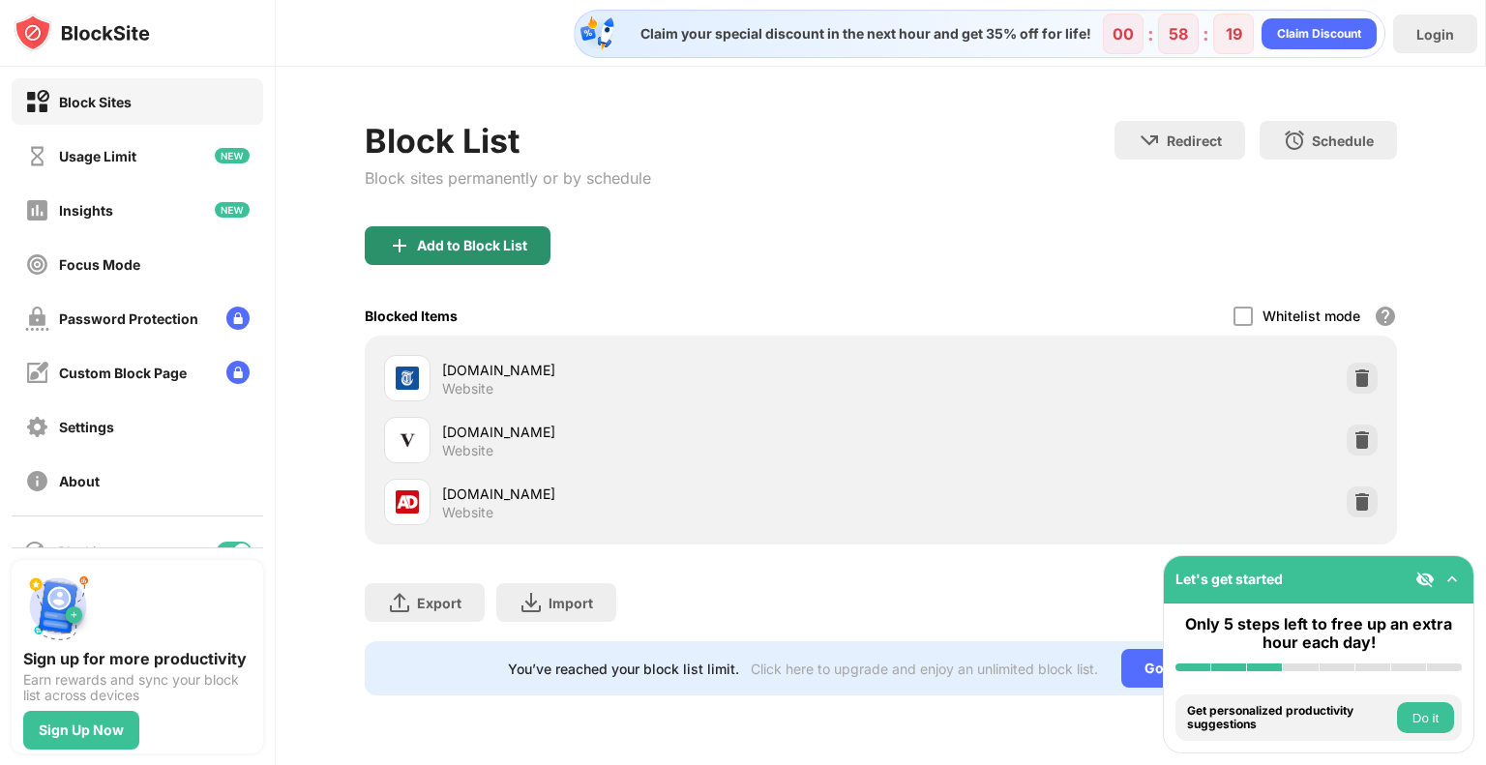
click at [495, 247] on div "Add to Block List" at bounding box center [472, 245] width 110 height 15
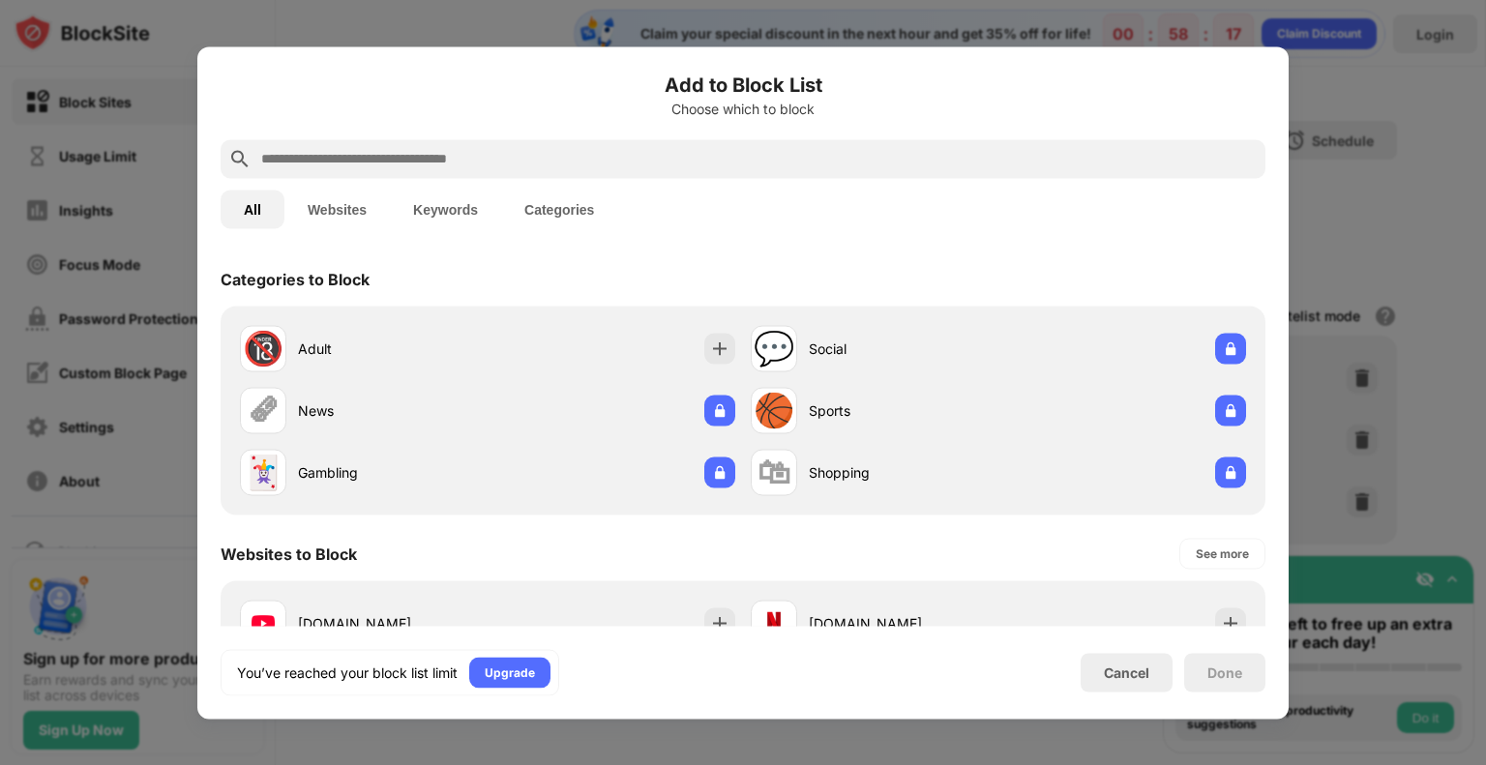
click at [499, 158] on input "text" at bounding box center [758, 158] width 998 height 23
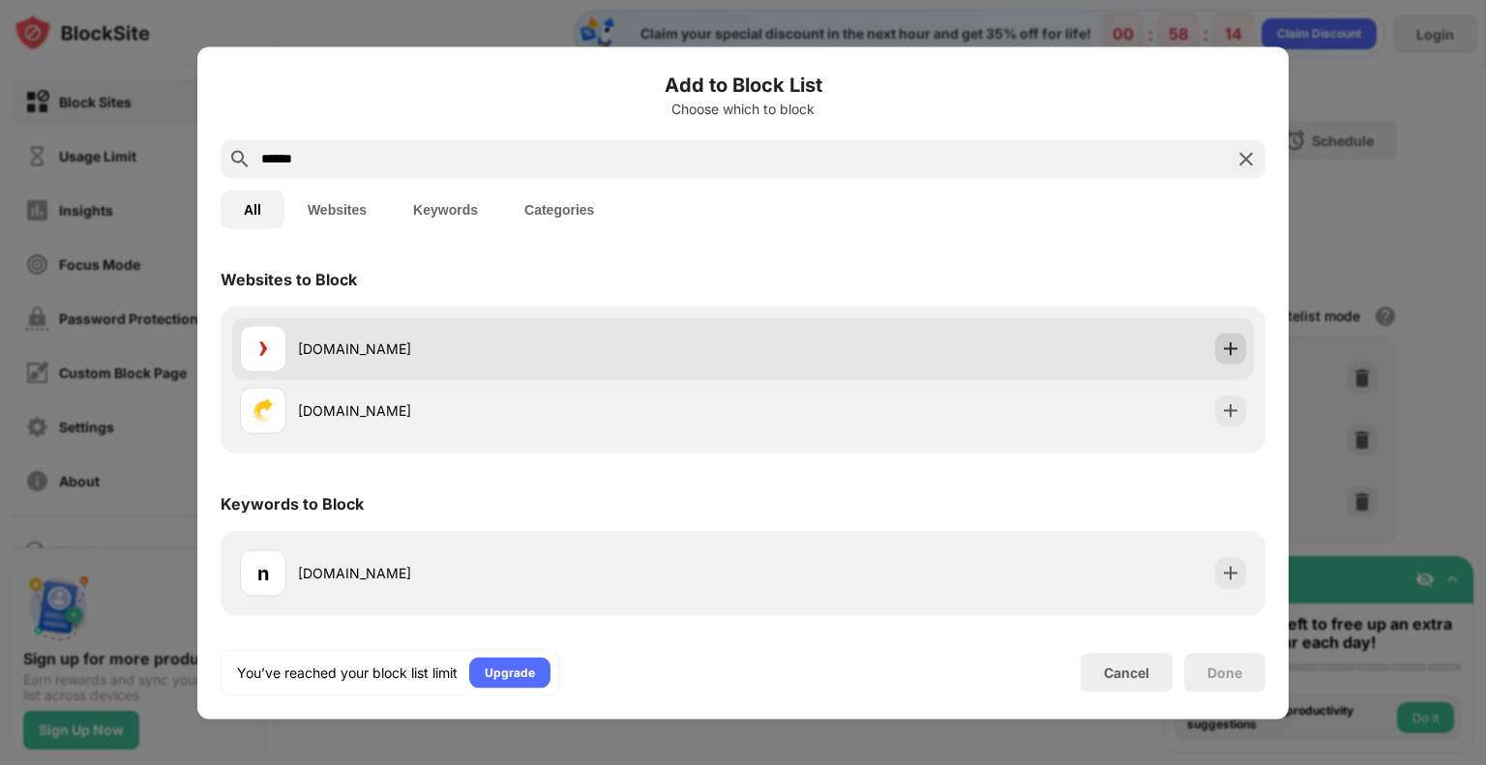
type input "******"
click at [1224, 345] on img at bounding box center [1230, 348] width 19 height 19
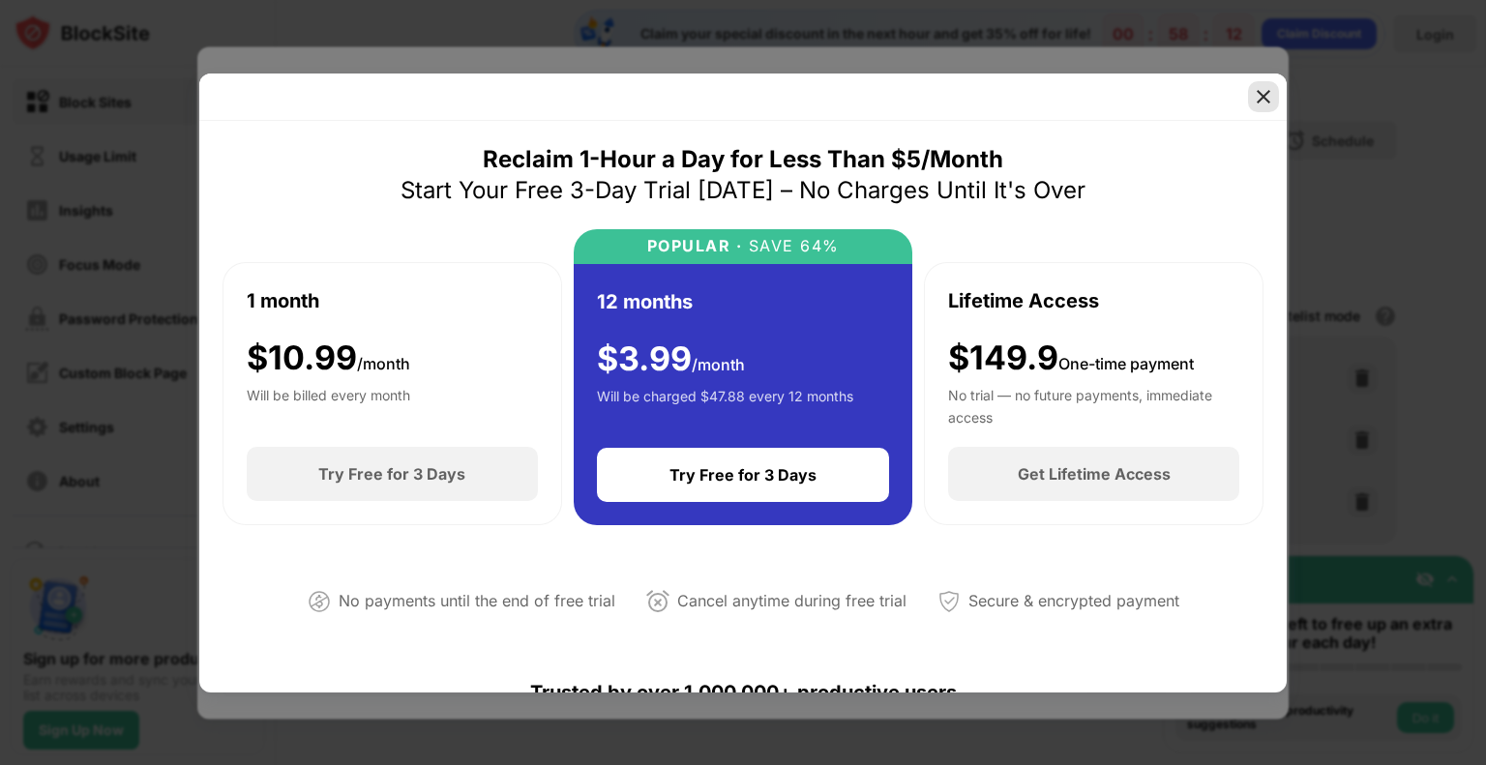
click at [1254, 97] on img at bounding box center [1263, 96] width 19 height 19
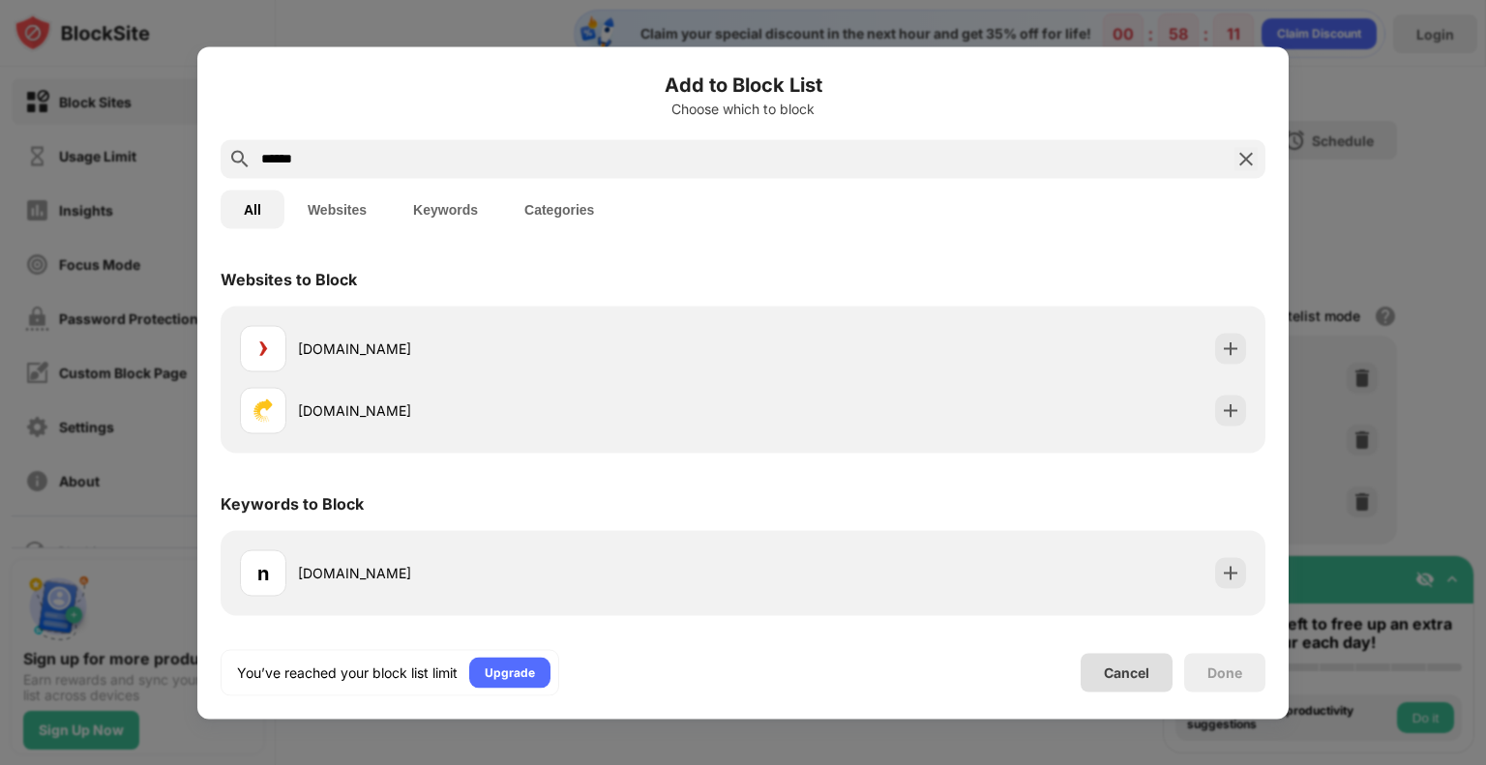
click at [1115, 677] on div "Cancel" at bounding box center [1126, 673] width 45 height 16
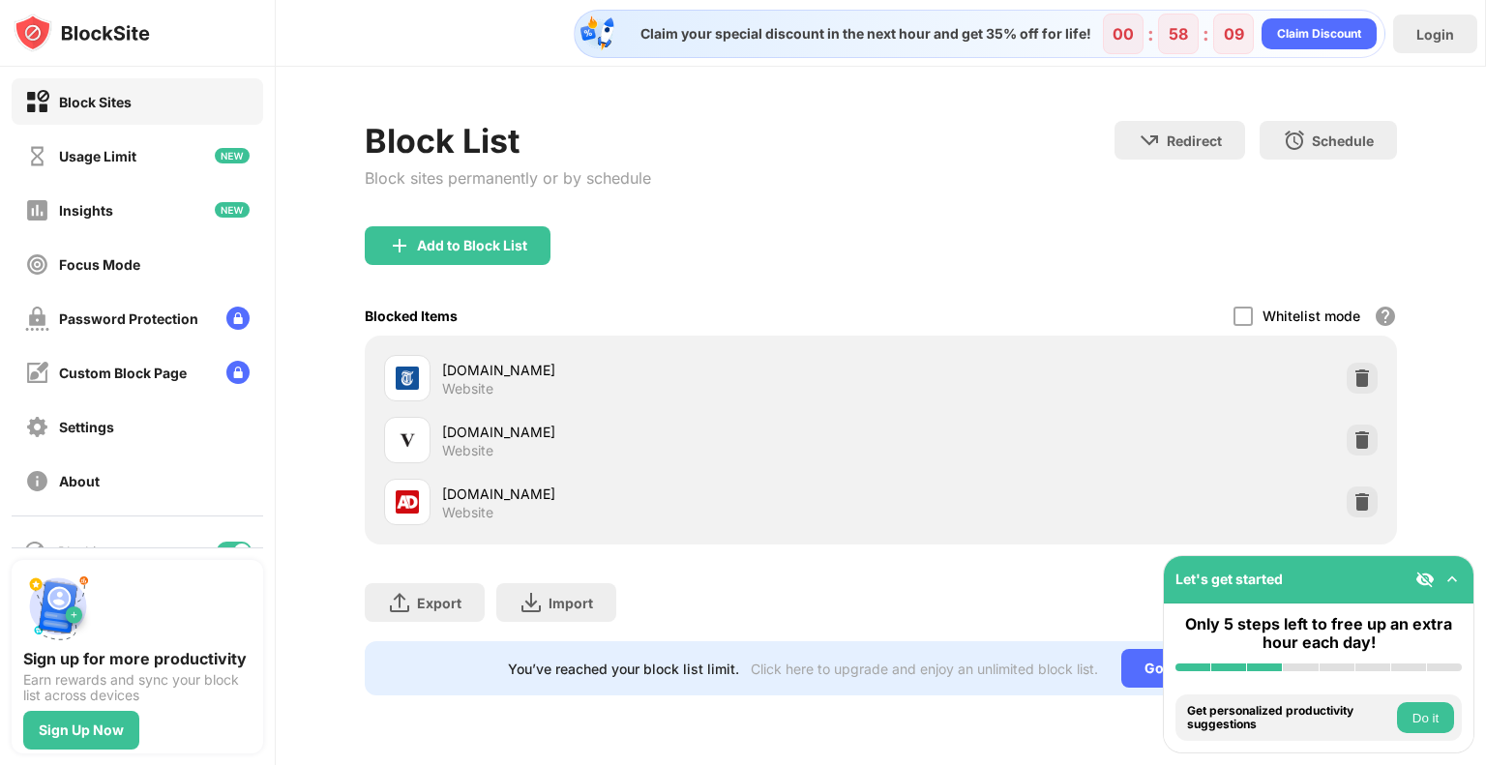
click at [884, 217] on div "Block List Block sites permanently or by schedule Redirect Choose a site to be …" at bounding box center [881, 173] width 1032 height 105
